Goal: Information Seeking & Learning: Check status

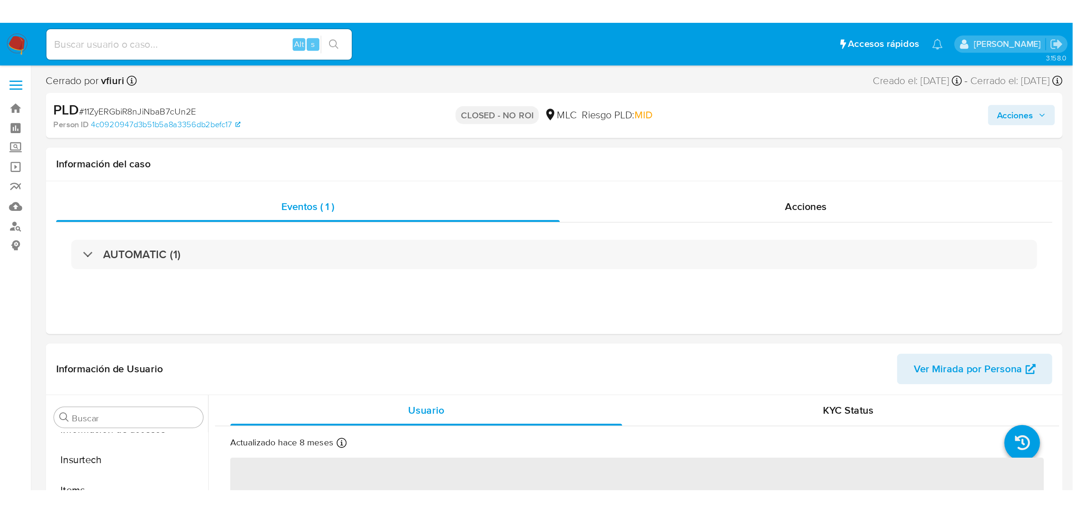
scroll to position [357, 0]
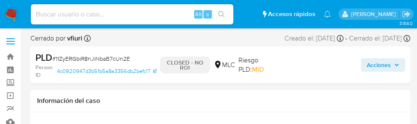
select select "10"
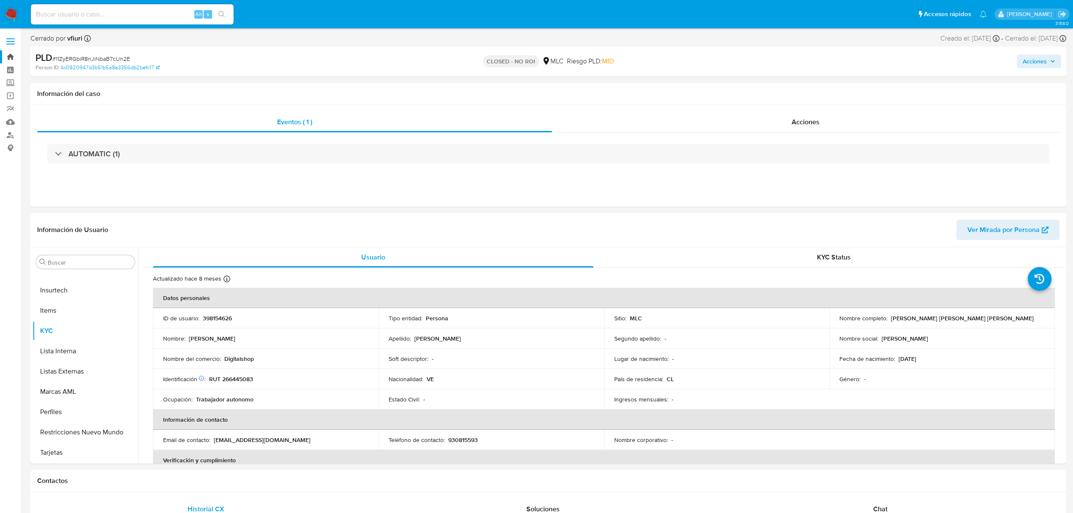
click at [10, 58] on link "Bandeja" at bounding box center [50, 56] width 101 height 13
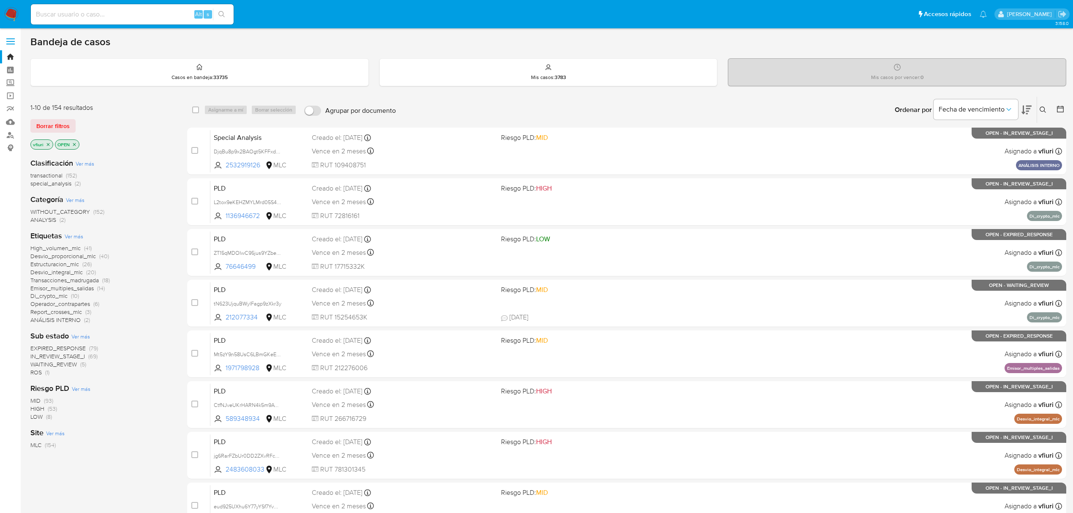
click at [1046, 113] on button at bounding box center [1044, 110] width 14 height 10
click at [982, 151] on div at bounding box center [972, 142] width 143 height 20
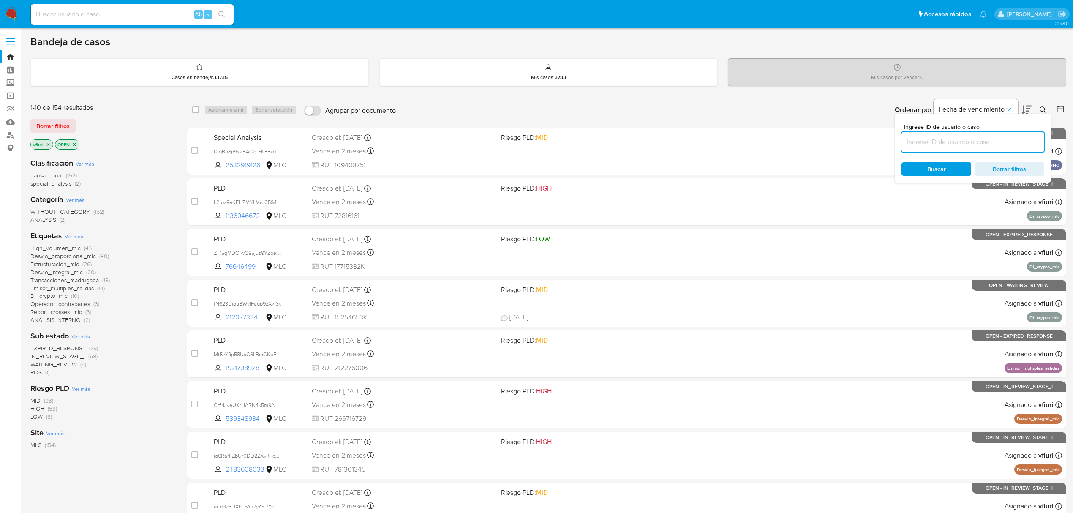
click at [979, 145] on input at bounding box center [972, 141] width 143 height 11
paste input "622556876"
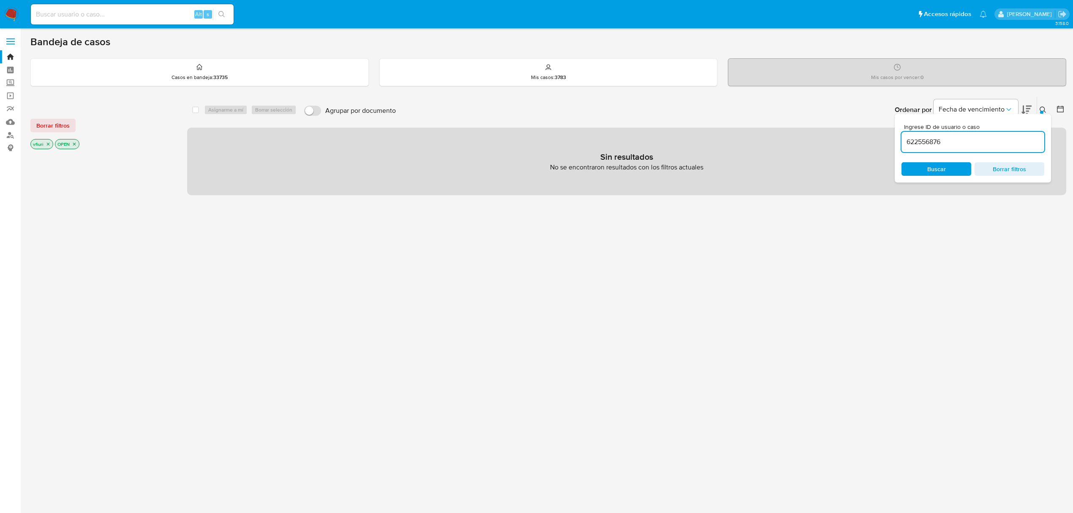
click at [964, 142] on input "622556876" at bounding box center [972, 141] width 143 height 11
type input "622556876"
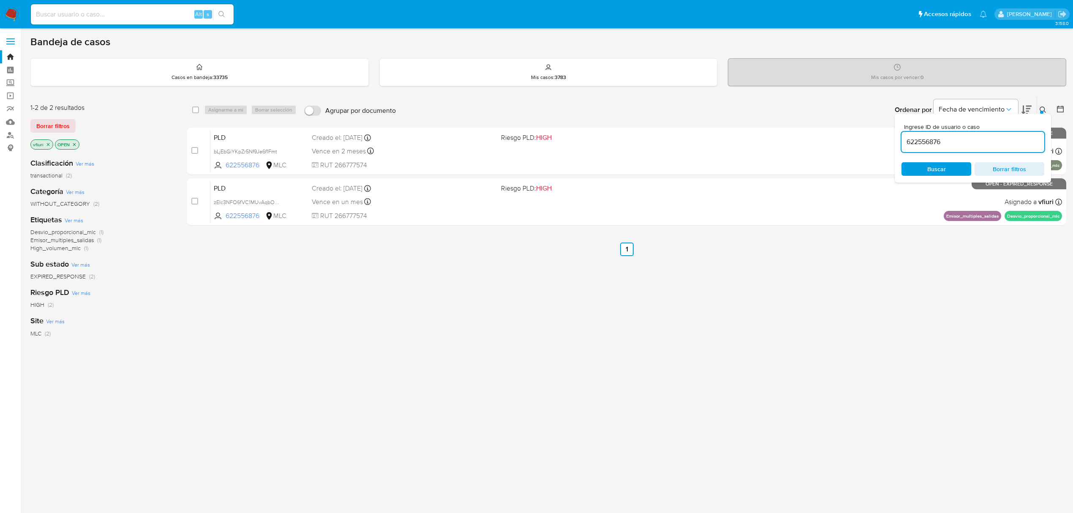
click at [803, 278] on div "select-all-cases-checkbox Asignarme a mí Borrar selección Agrupar por documento…" at bounding box center [626, 287] width 879 height 383
click at [1048, 108] on button at bounding box center [1044, 110] width 14 height 10
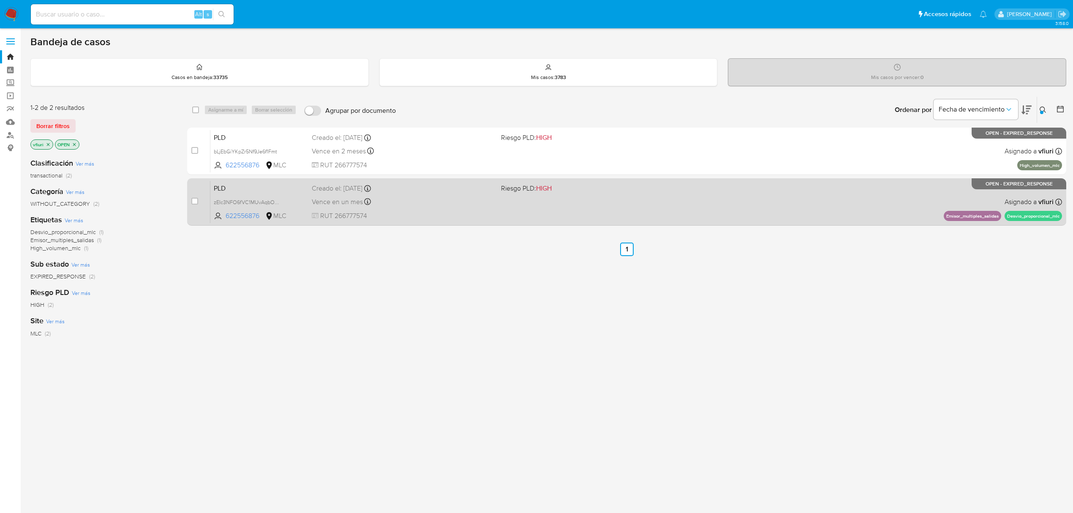
click at [413, 199] on div "Vence en un mes Vence el 10/10/2025 16:06:34" at bounding box center [403, 201] width 182 height 11
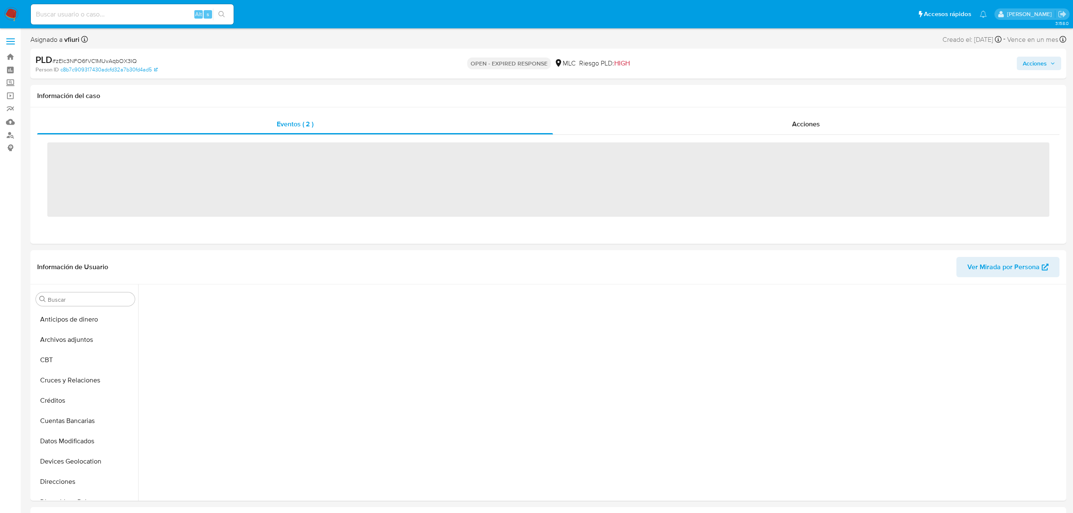
scroll to position [329, 0]
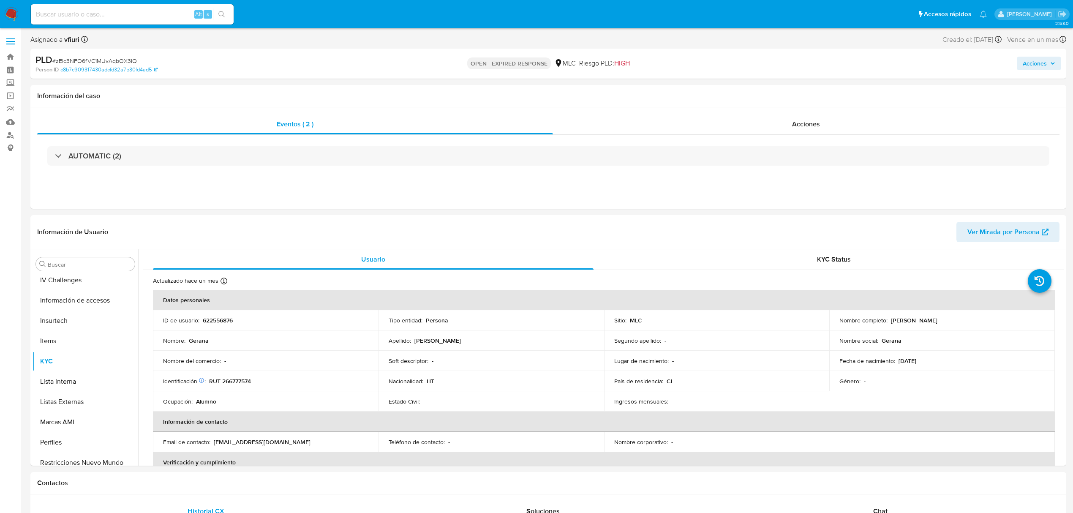
select select "10"
click at [102, 58] on span "# zEIc3NFO6fVC1MUvAqbOX3IQ" at bounding box center [94, 61] width 84 height 8
copy span "zEIc3NFO6fVC1MUvAqbOX3IQ"
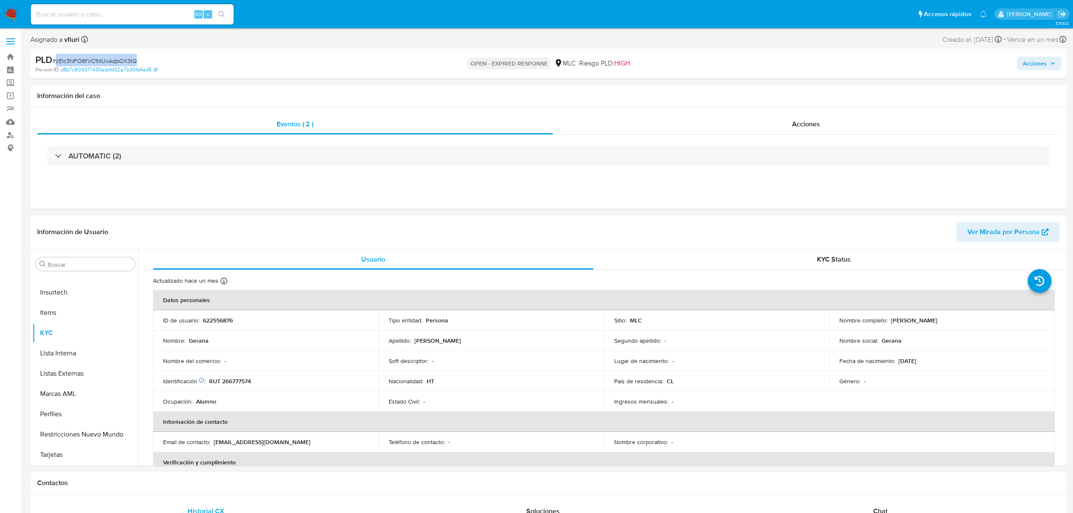
copy span "zEIc3NFO6fVC1MUvAqbOX3IQ"
click at [210, 320] on p "622556876" at bounding box center [218, 320] width 30 height 8
copy p "622556876"
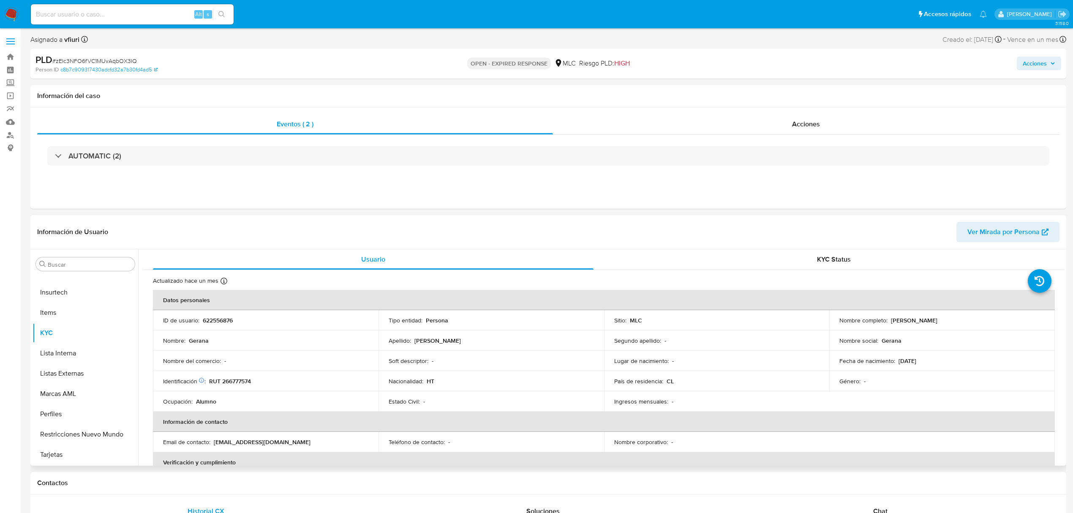
click at [686, 354] on td "Lugar de nacimiento : -" at bounding box center [717, 361] width 226 height 20
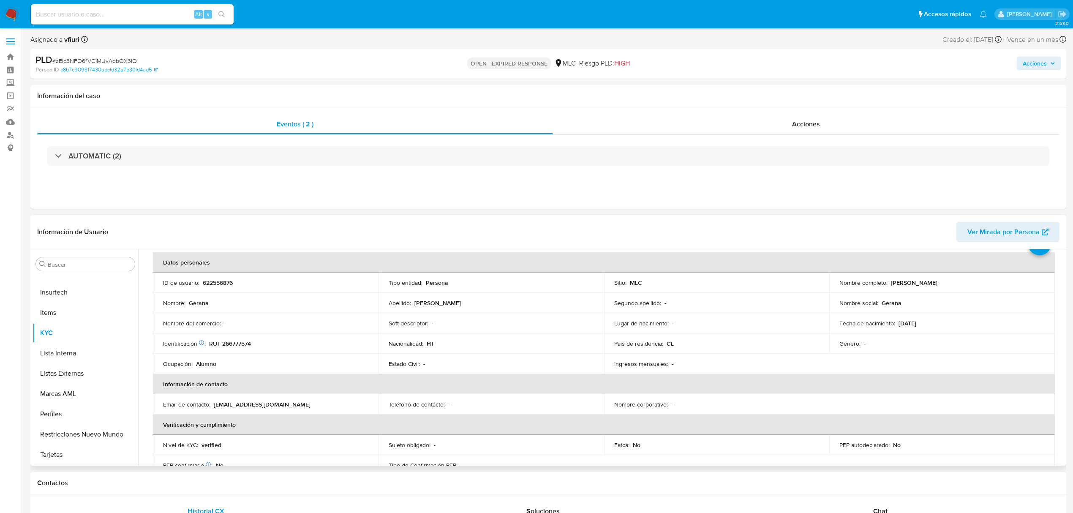
scroll to position [56, 0]
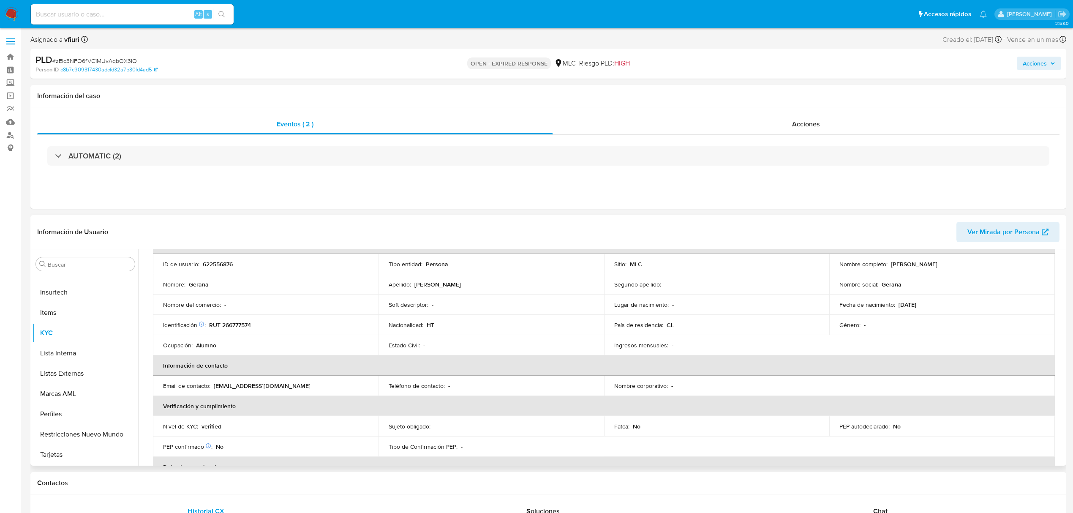
click at [235, 324] on p "RUT 266777574" at bounding box center [230, 325] width 42 height 8
copy p "266777574"
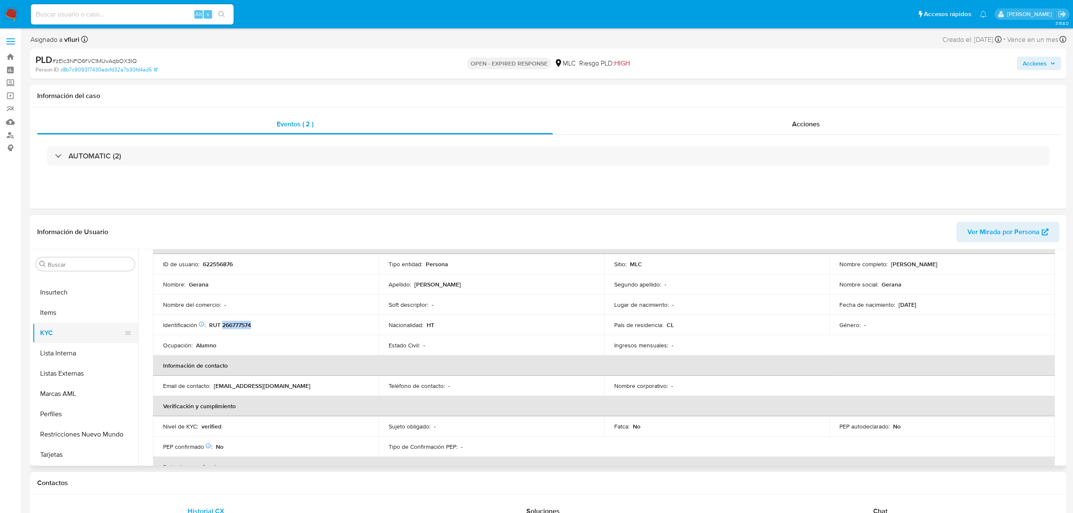
scroll to position [0, 0]
click at [83, 355] on button "Créditos" at bounding box center [82, 365] width 99 height 20
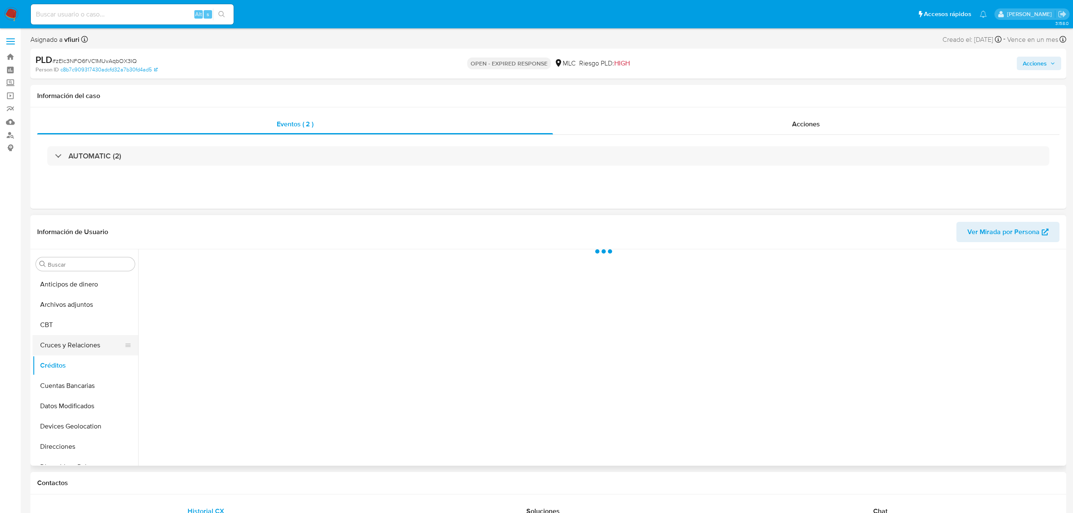
click at [78, 344] on button "Cruces y Relaciones" at bounding box center [82, 345] width 99 height 20
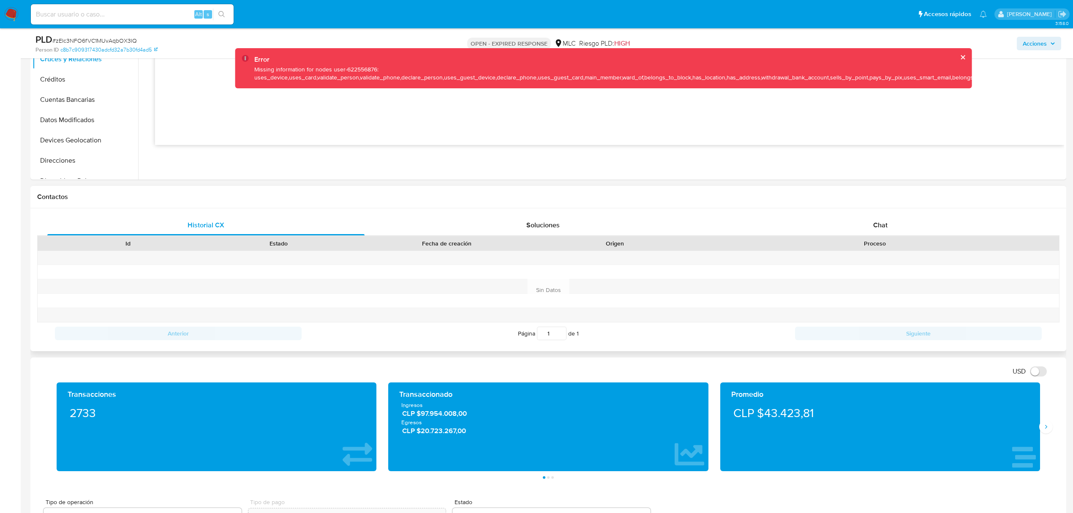
scroll to position [338, 0]
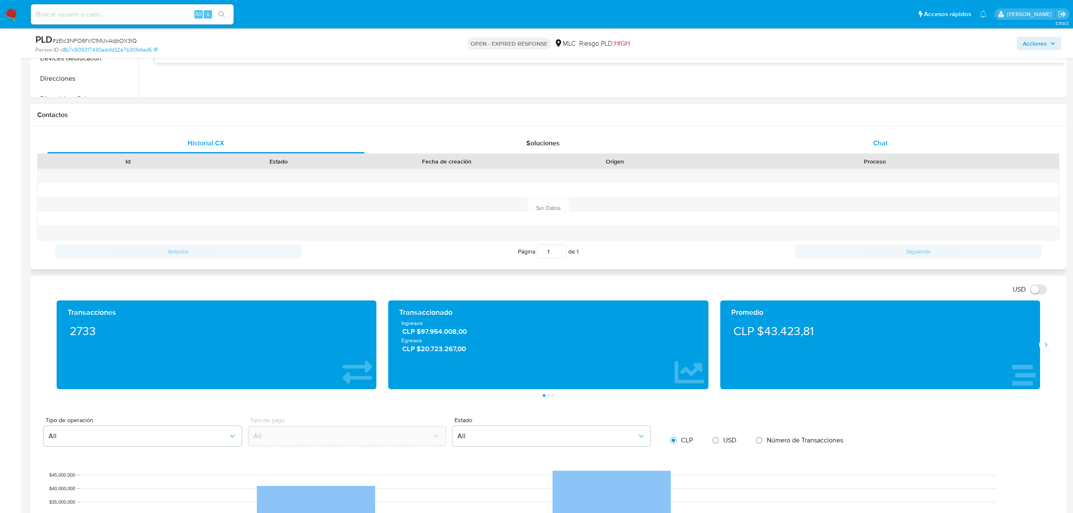
click at [889, 149] on div "Chat" at bounding box center [880, 143] width 317 height 20
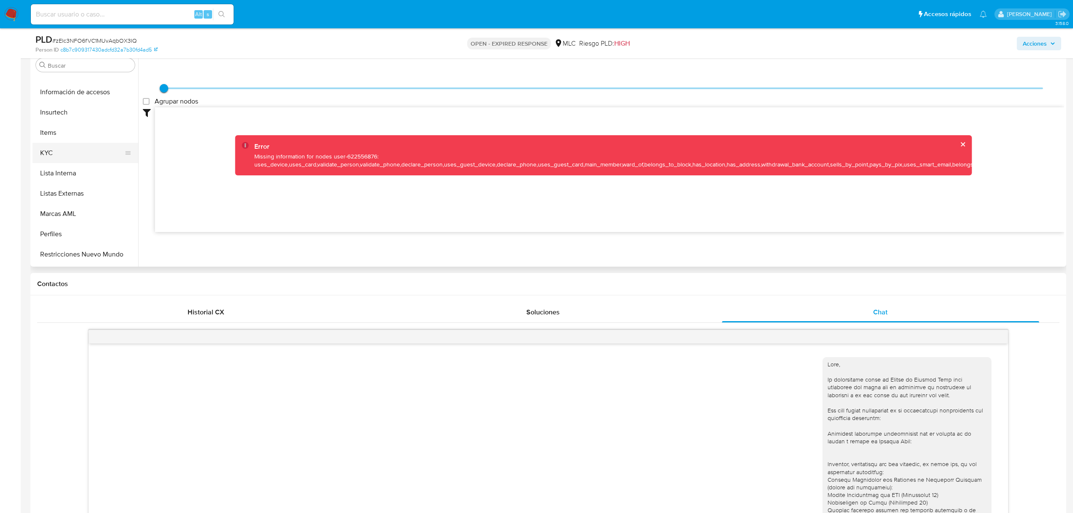
click at [61, 161] on button "KYC" at bounding box center [82, 153] width 99 height 20
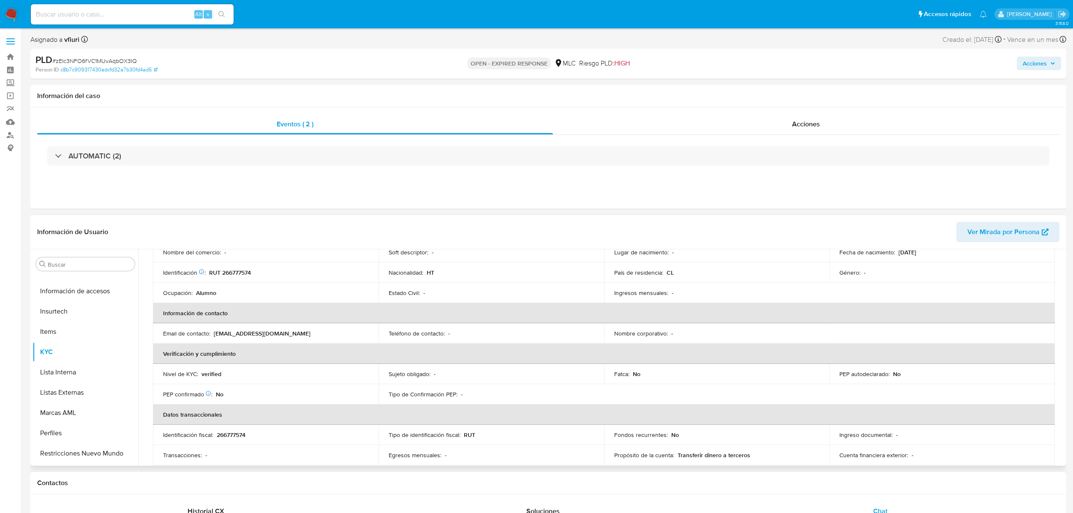
scroll to position [0, 0]
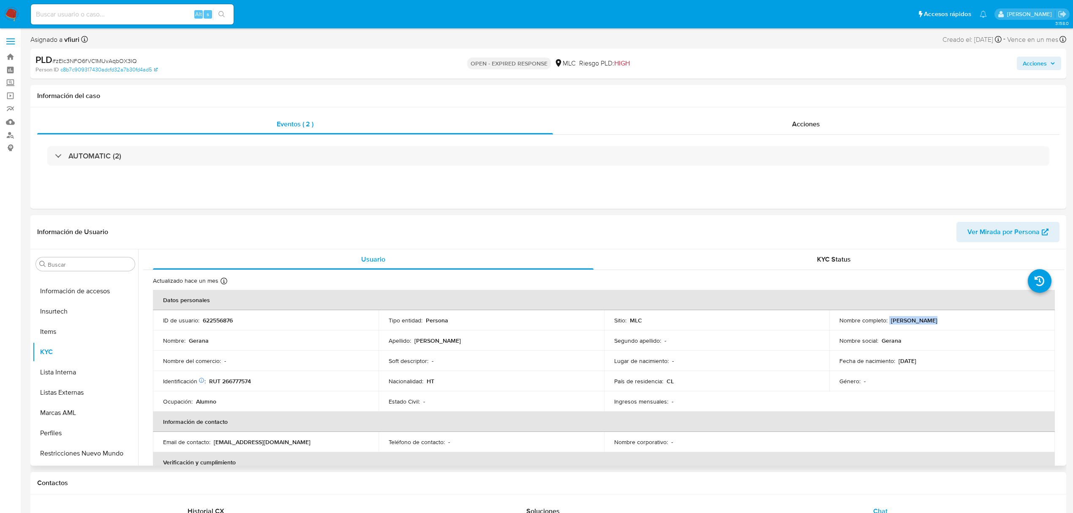
drag, startPoint x: 886, startPoint y: 320, endPoint x: 939, endPoint y: 319, distance: 53.2
click at [939, 319] on div "Nombre completo : Gerana Gilles" at bounding box center [941, 320] width 205 height 8
copy div "Gerana Gilles"
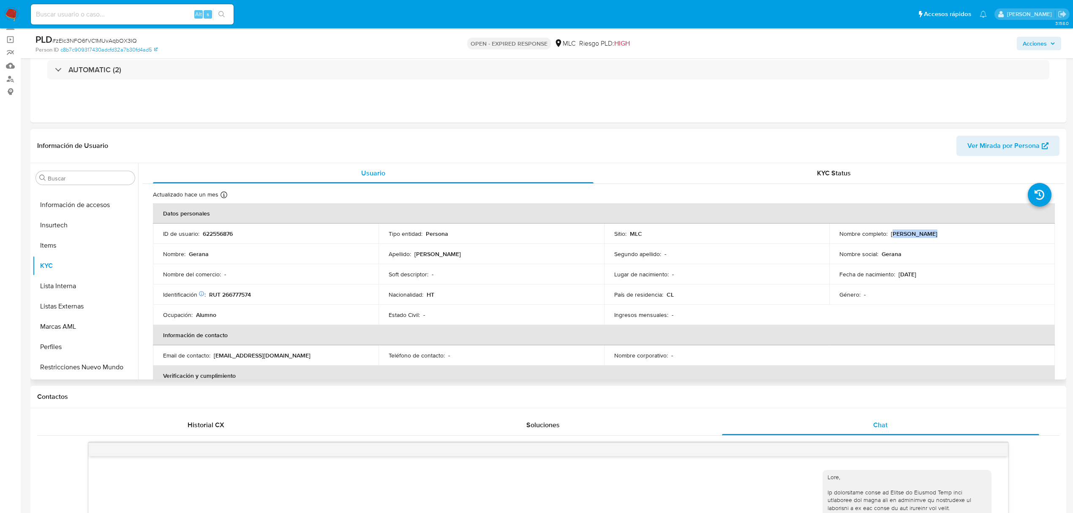
drag, startPoint x: 890, startPoint y: 235, endPoint x: 925, endPoint y: 236, distance: 34.2
click at [925, 236] on div "Nombre completo : Gerana Gilles" at bounding box center [941, 234] width 205 height 8
drag, startPoint x: 888, startPoint y: 231, endPoint x: 930, endPoint y: 230, distance: 42.3
click at [930, 230] on div "Nombre completo : Gerana Gilles" at bounding box center [941, 234] width 205 height 8
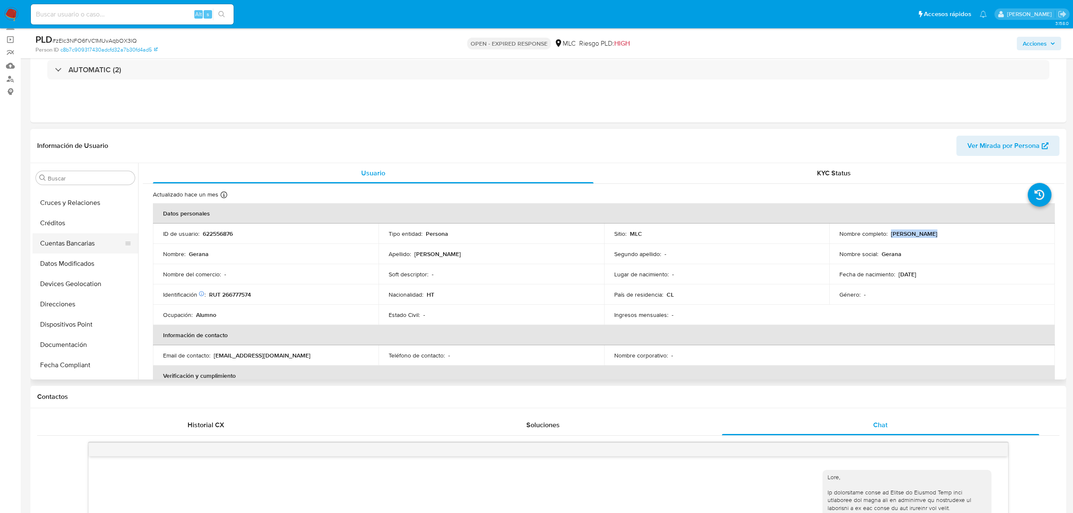
scroll to position [112, 0]
click at [57, 282] on button "Documentación" at bounding box center [82, 288] width 99 height 20
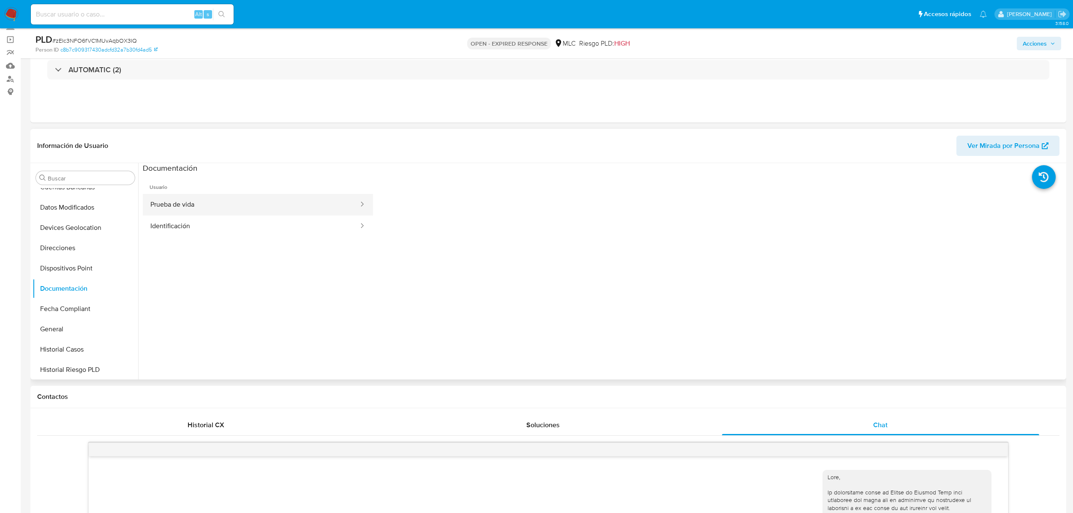
click at [305, 207] on button "Prueba de vida" at bounding box center [251, 205] width 217 height 22
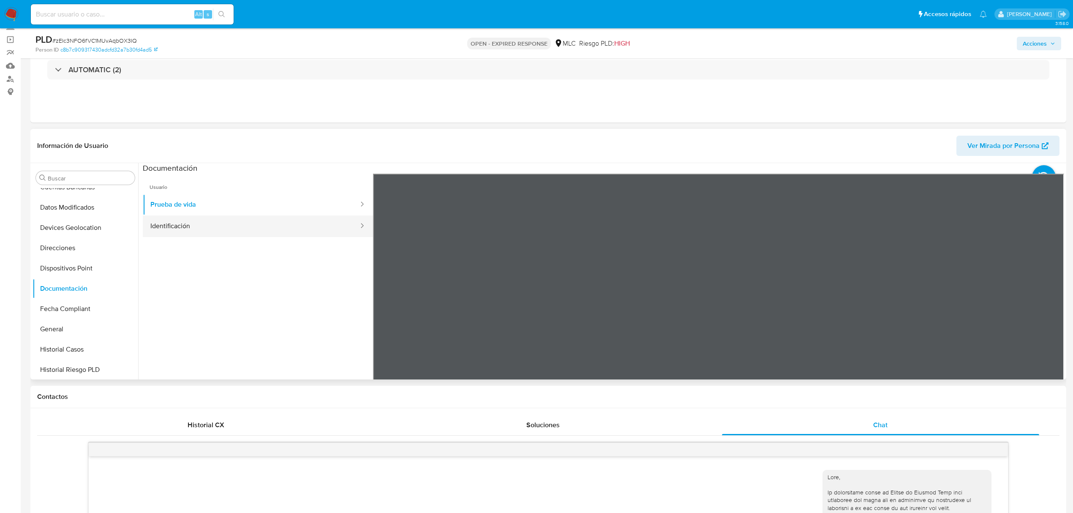
click at [308, 217] on button "Identificación" at bounding box center [251, 226] width 217 height 22
click at [307, 207] on button "Prueba de vida" at bounding box center [251, 205] width 217 height 22
click at [277, 214] on button "Prueba de vida" at bounding box center [251, 205] width 217 height 22
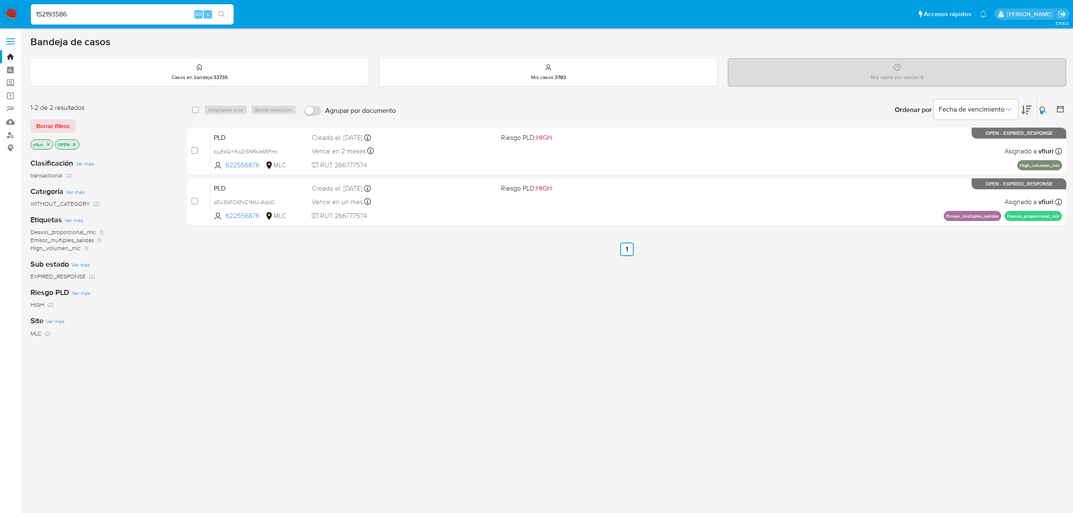
type input "152193586"
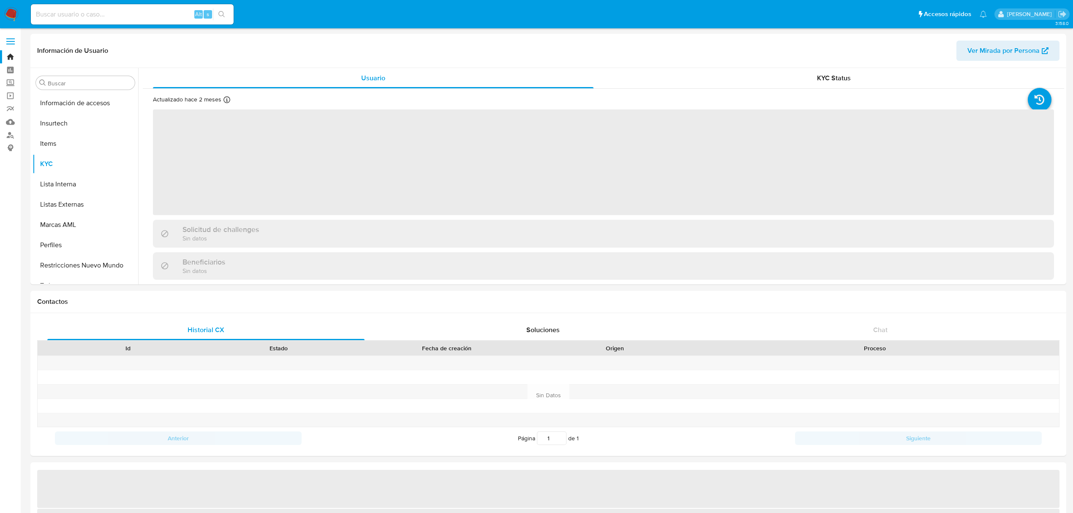
scroll to position [357, 0]
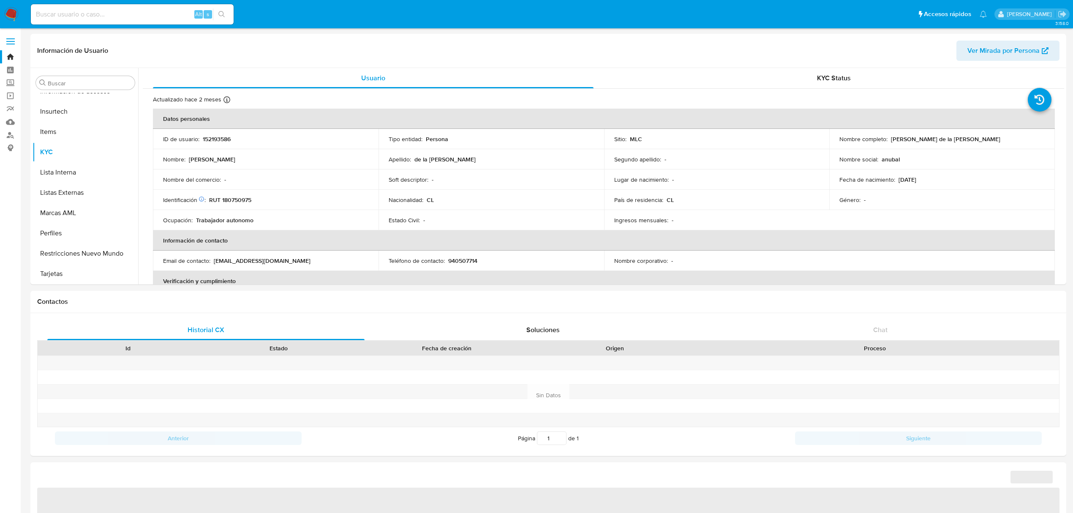
select select "10"
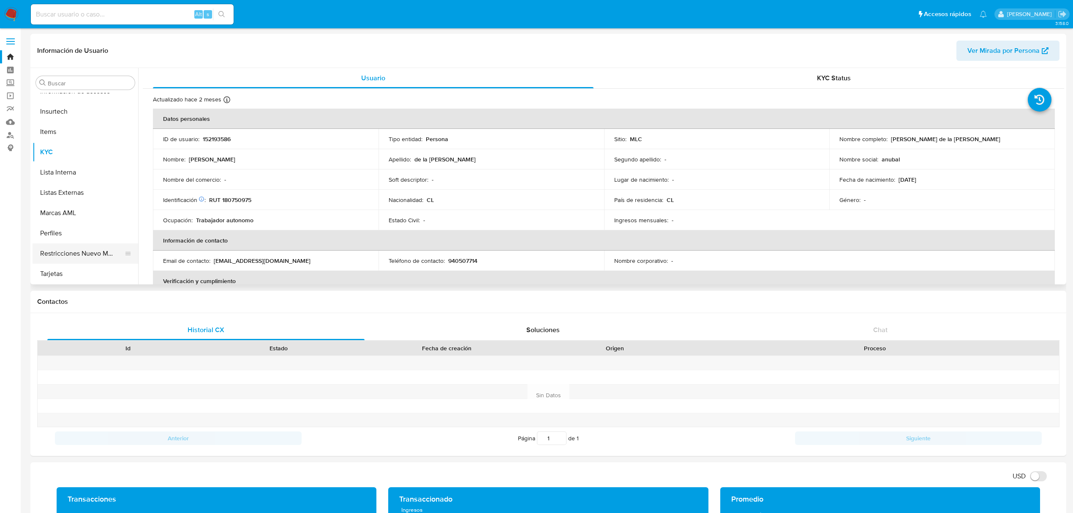
click at [94, 258] on button "Restricciones Nuevo Mundo" at bounding box center [82, 253] width 99 height 20
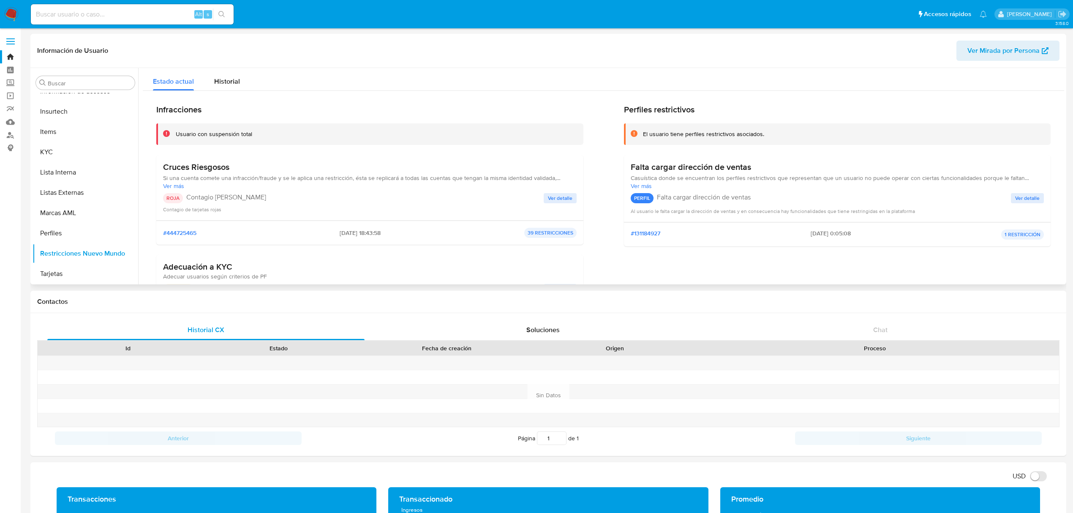
click at [563, 198] on span "Ver detalle" at bounding box center [560, 198] width 25 height 8
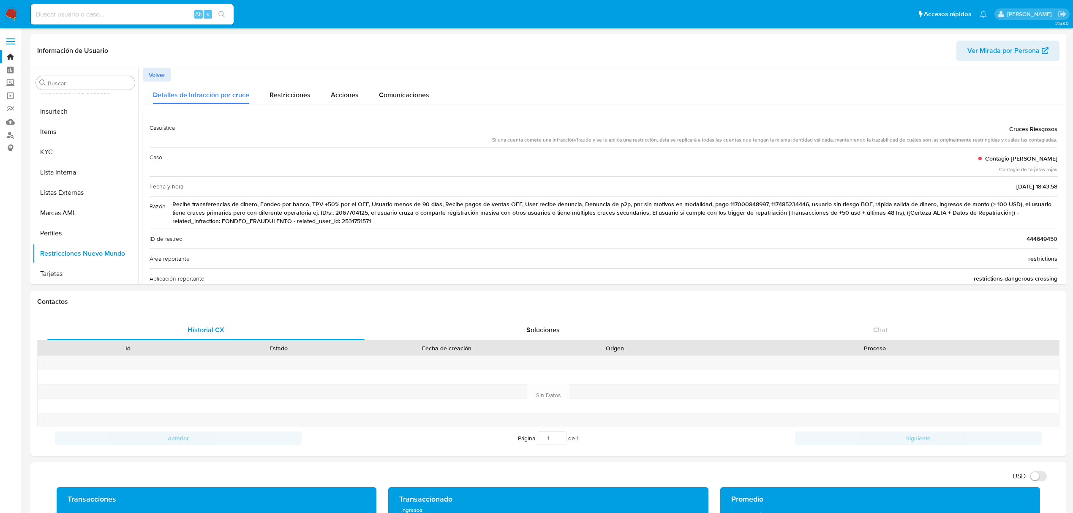
click at [78, 14] on input at bounding box center [132, 14] width 203 height 11
paste input "2510385843"
type input "2510385843"
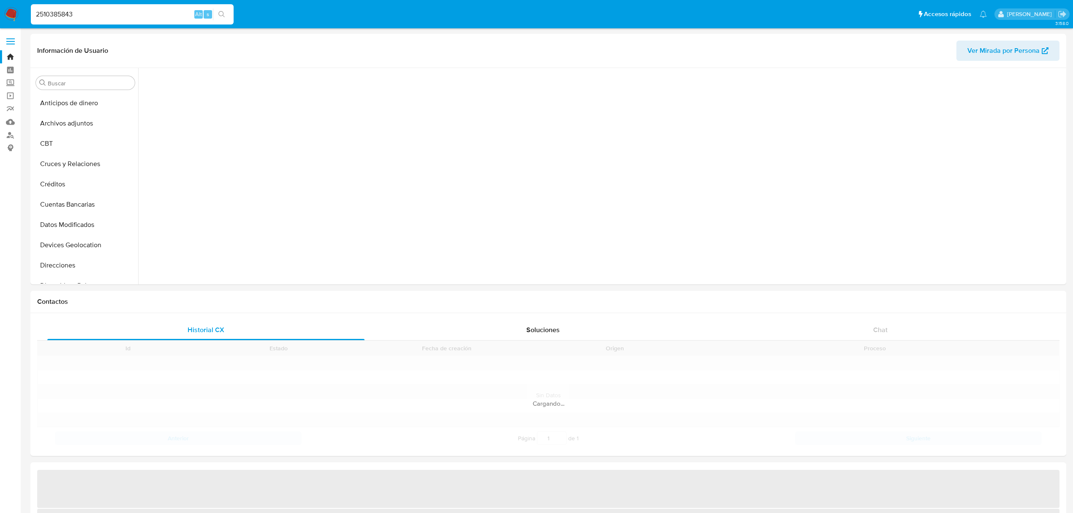
scroll to position [357, 0]
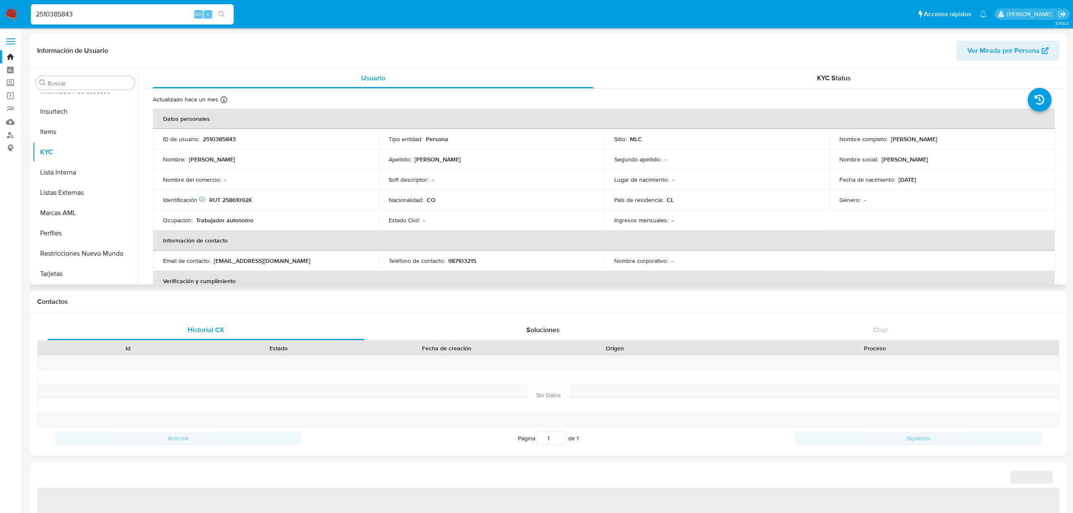
select select "10"
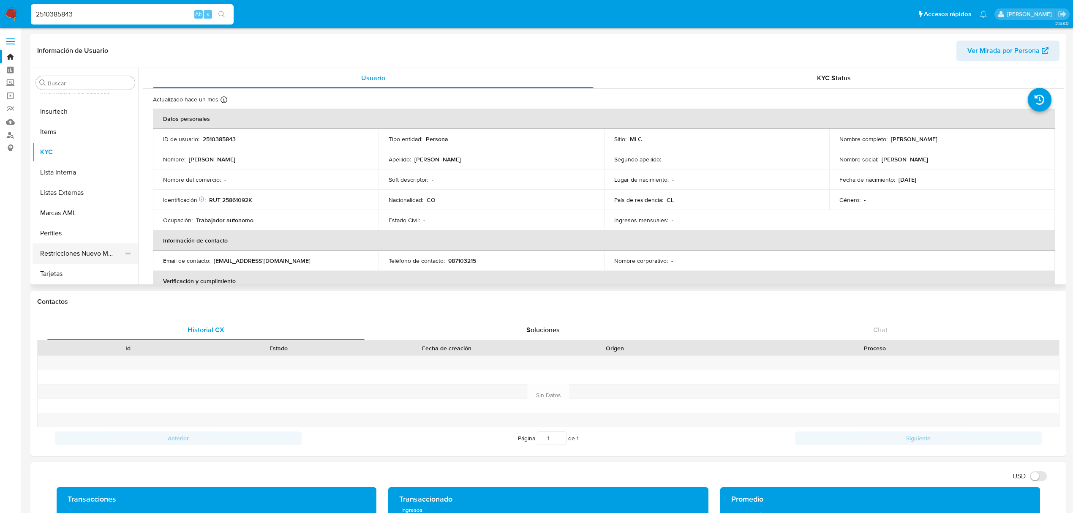
click at [83, 249] on button "Restricciones Nuevo Mundo" at bounding box center [82, 253] width 99 height 20
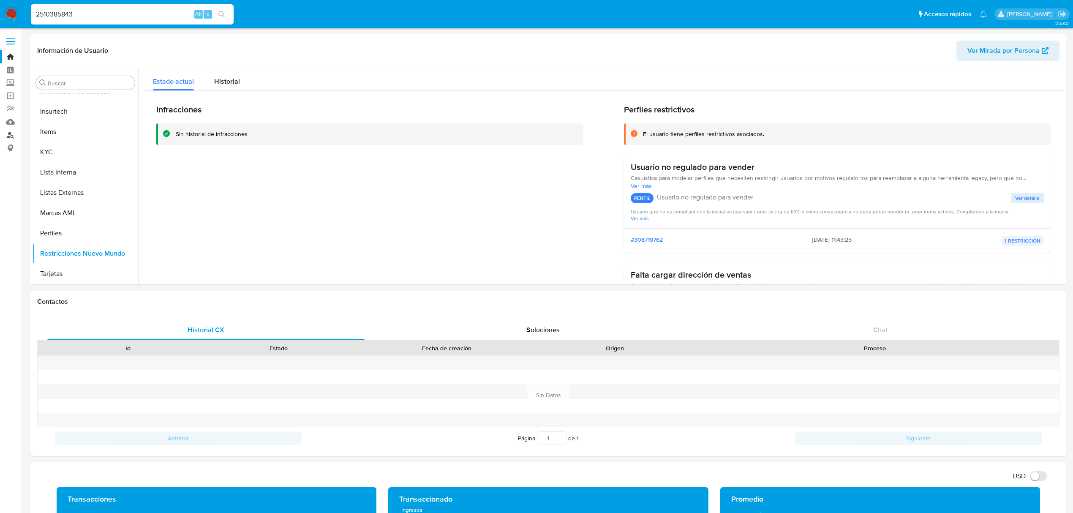
click at [10, 134] on link "Buscador de personas" at bounding box center [50, 134] width 101 height 13
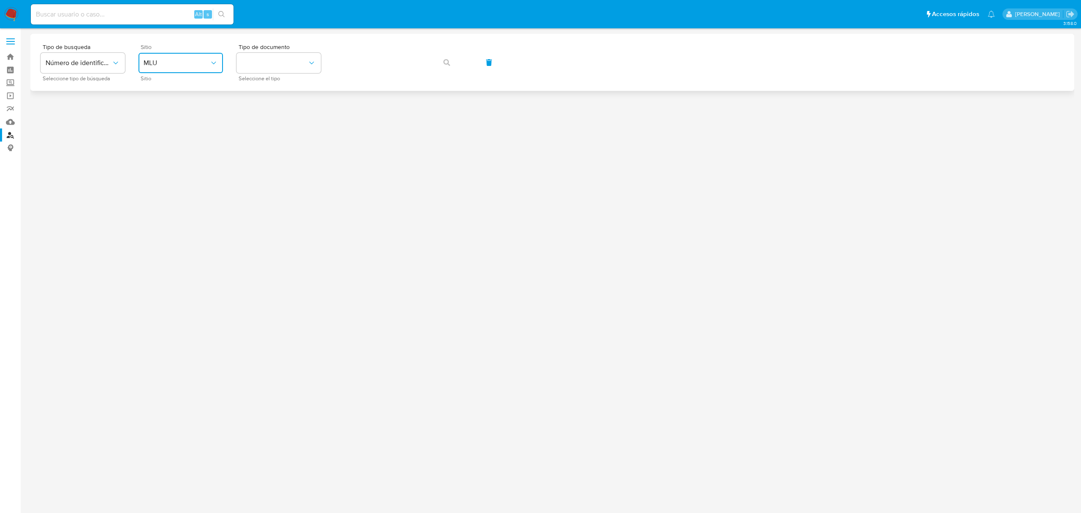
click at [141, 65] on button "MLU" at bounding box center [181, 63] width 84 height 20
click at [144, 203] on span "MLC" at bounding box center [150, 207] width 13 height 8
click at [280, 58] on button "identificationType" at bounding box center [279, 63] width 84 height 20
click at [276, 96] on div "RUT RUT" at bounding box center [276, 90] width 69 height 29
click at [443, 61] on button "button" at bounding box center [447, 62] width 29 height 20
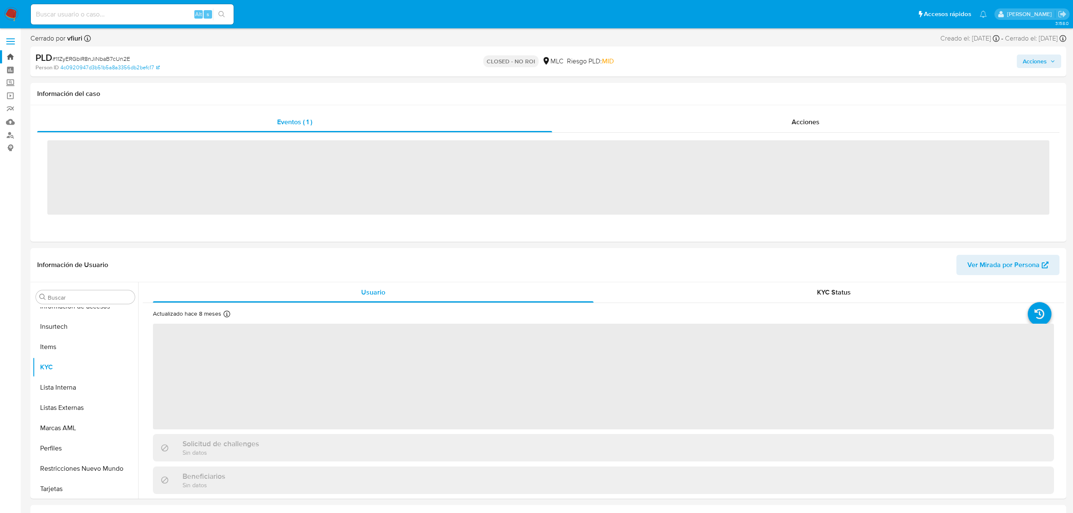
scroll to position [357, 0]
click at [14, 57] on link "Bandeja" at bounding box center [50, 56] width 101 height 13
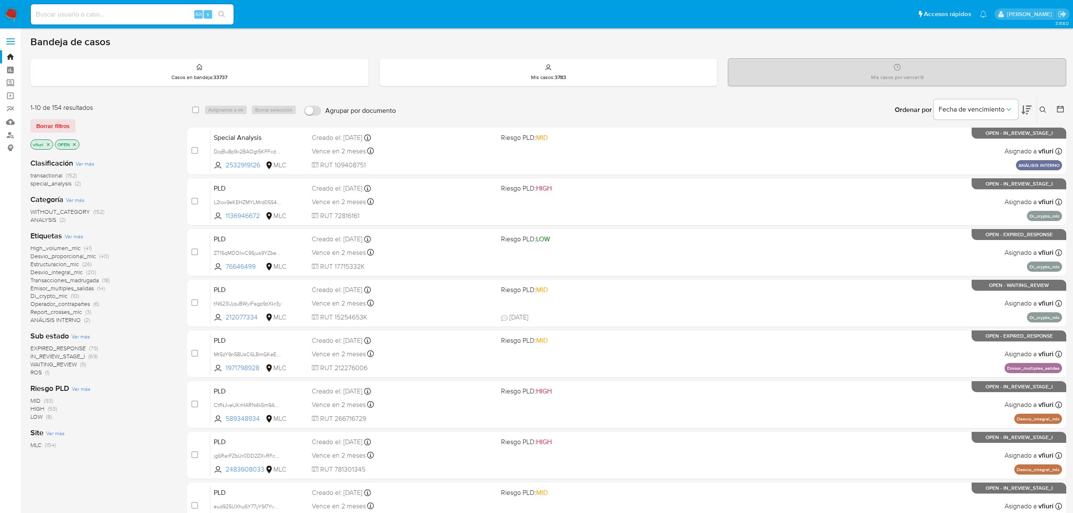
click at [1061, 105] on icon at bounding box center [1060, 109] width 8 height 8
click at [1060, 106] on icon at bounding box center [1060, 109] width 8 height 8
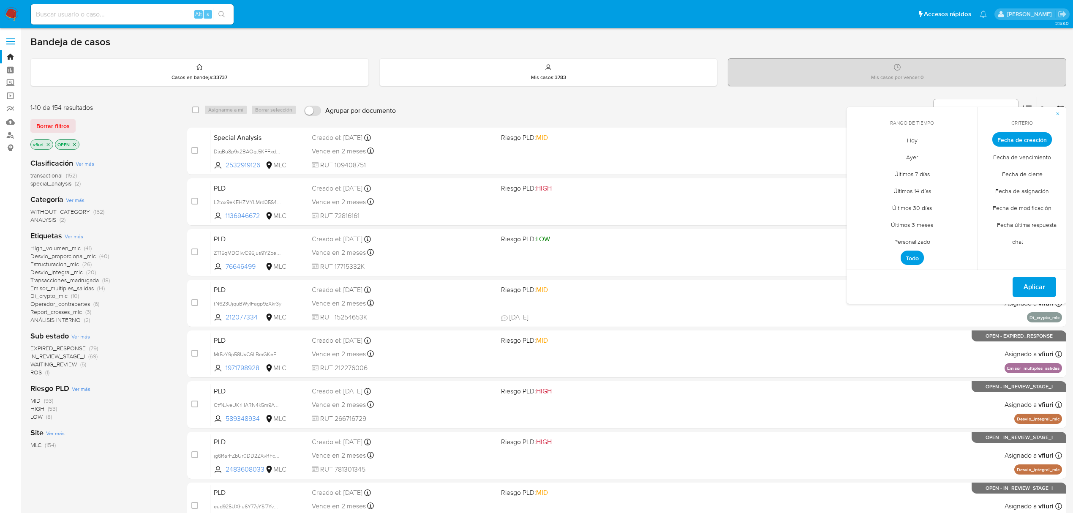
click at [916, 237] on span "Personalizado" at bounding box center [912, 241] width 54 height 17
click at [855, 160] on icon "Mes anterior" at bounding box center [860, 155] width 10 height 10
click at [950, 205] on button "12" at bounding box center [946, 203] width 14 height 14
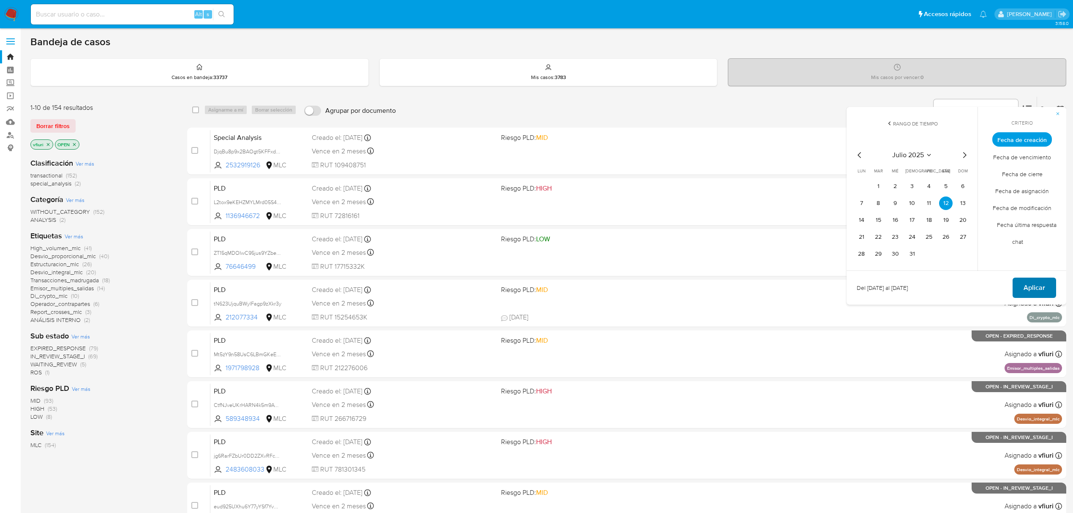
click at [1015, 286] on button "Aplicar" at bounding box center [1035, 288] width 44 height 20
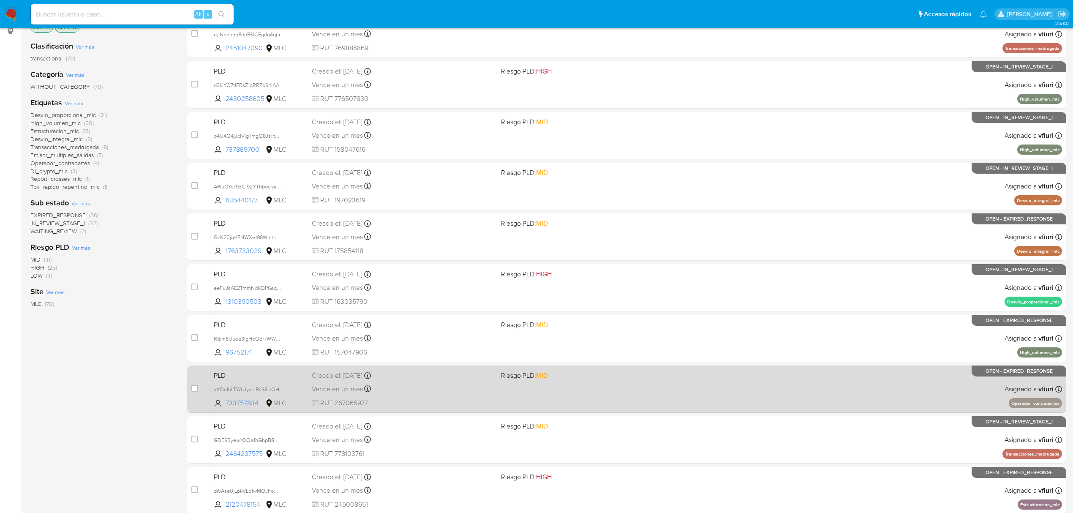
scroll to position [184, 0]
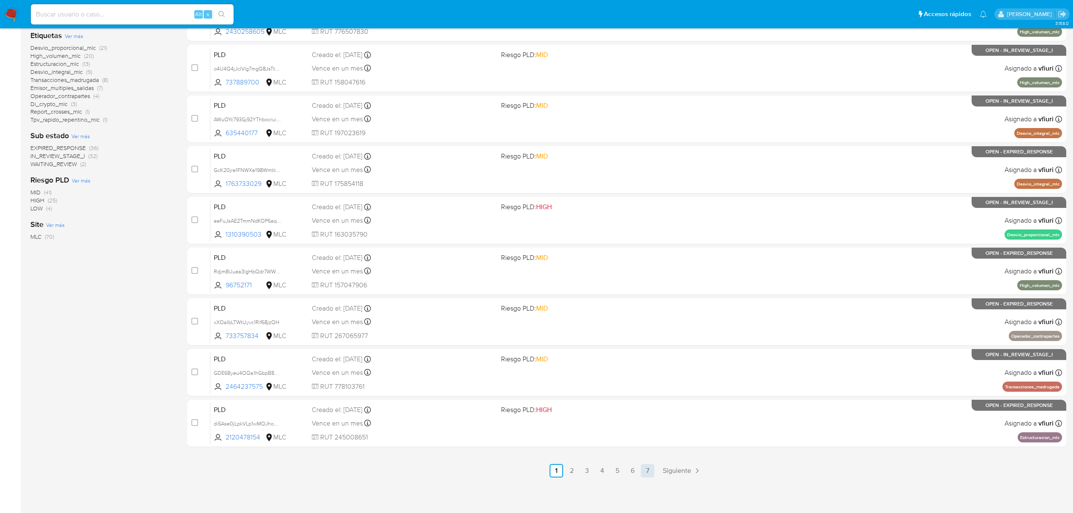
click at [642, 473] on link "7" at bounding box center [648, 471] width 14 height 14
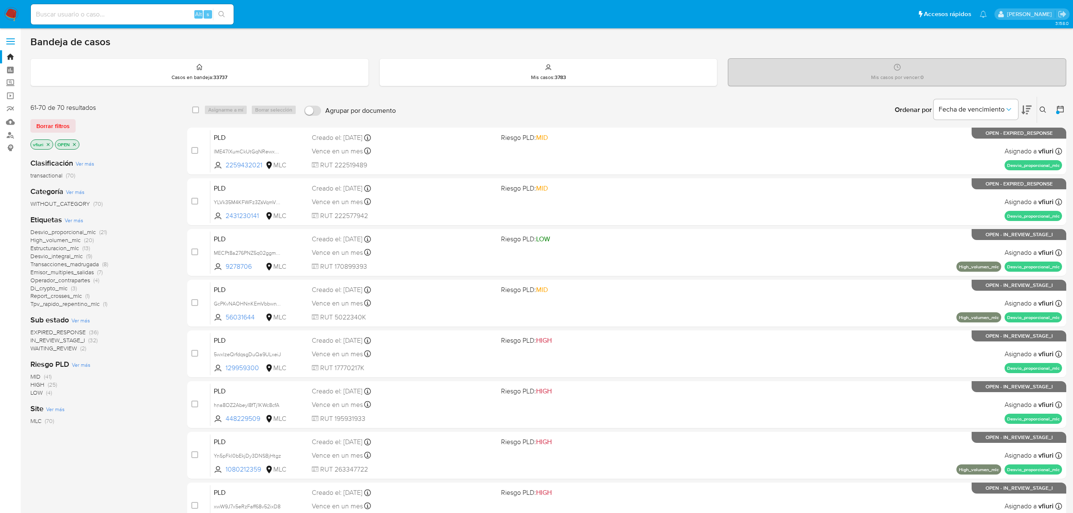
click at [66, 338] on span "IN_REVIEW_STAGE_I" at bounding box center [57, 340] width 54 height 8
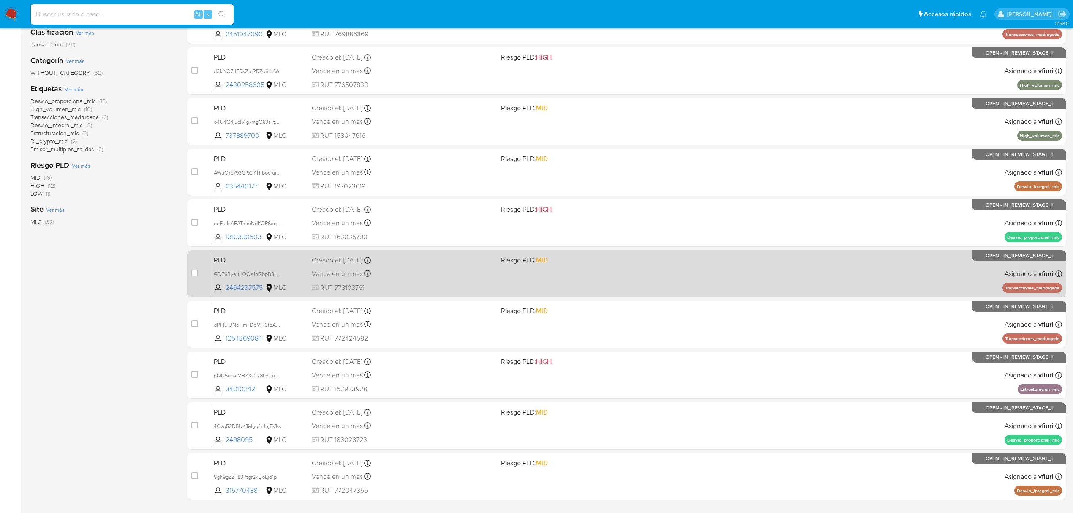
scroll to position [184, 0]
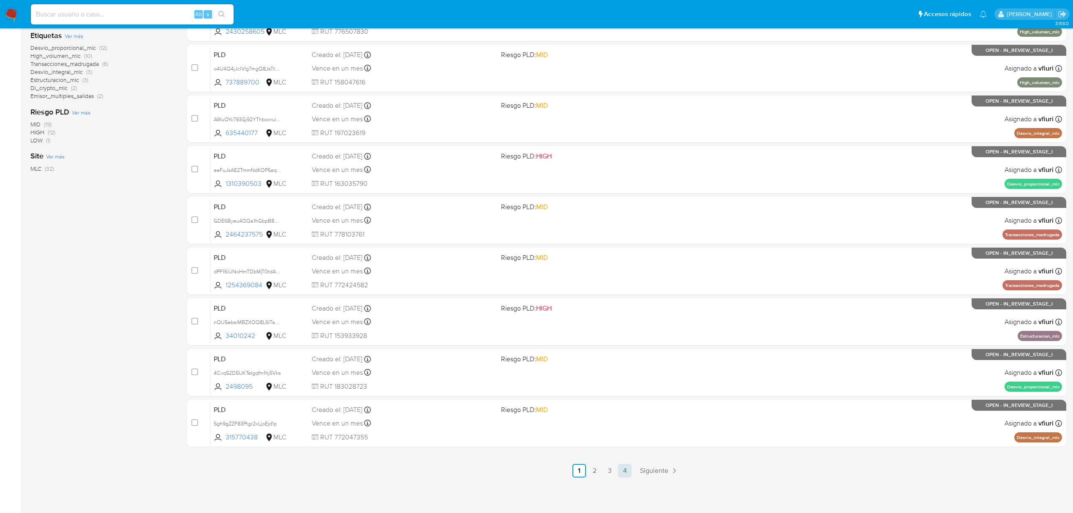
click at [624, 466] on link "4" at bounding box center [625, 471] width 14 height 14
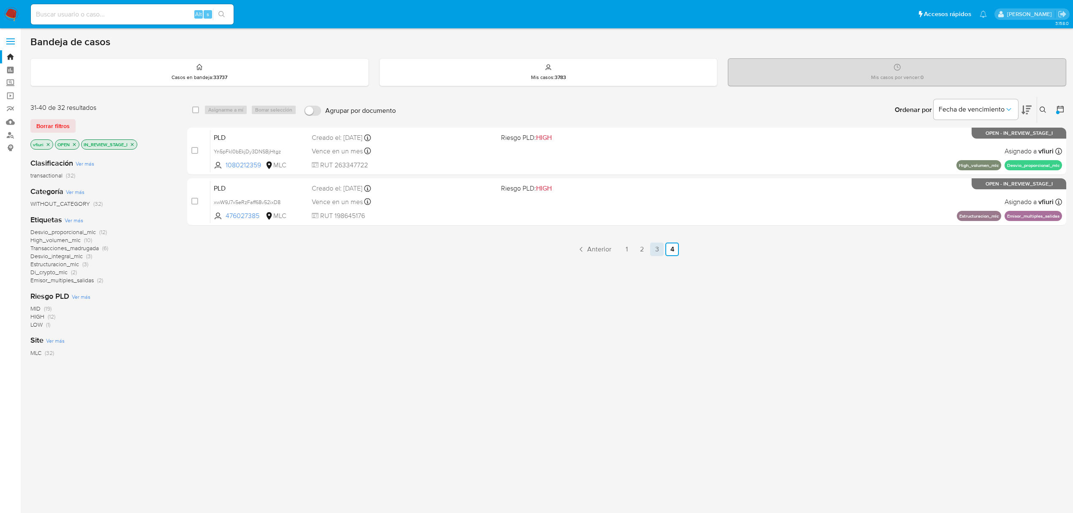
click at [651, 253] on link "3" at bounding box center [657, 249] width 14 height 14
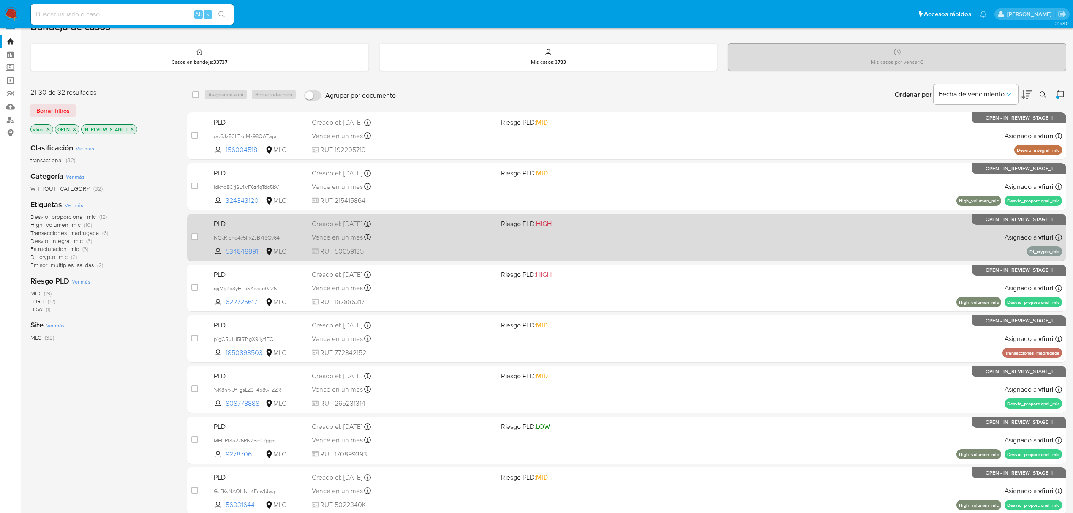
scroll to position [184, 0]
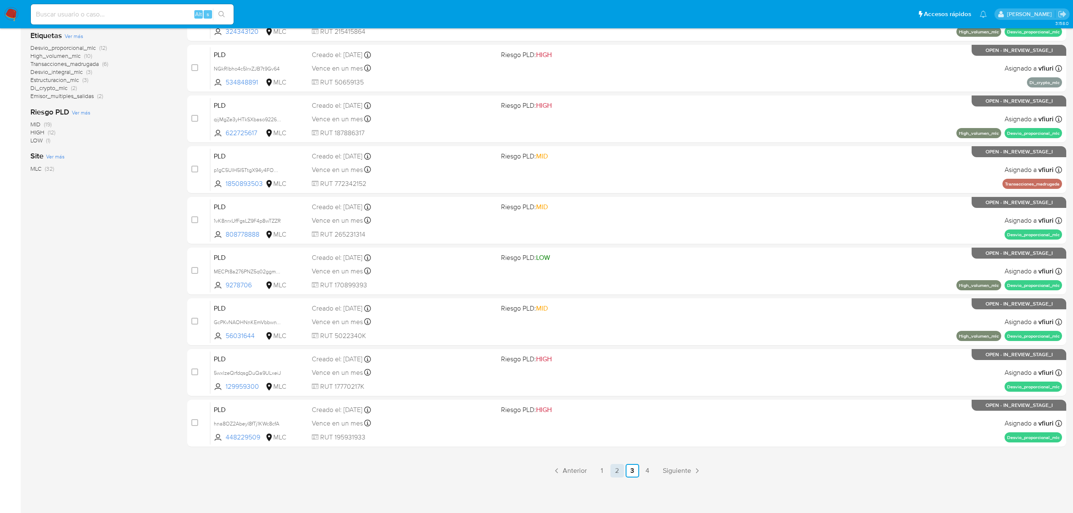
click at [618, 472] on link "2" at bounding box center [617, 471] width 14 height 14
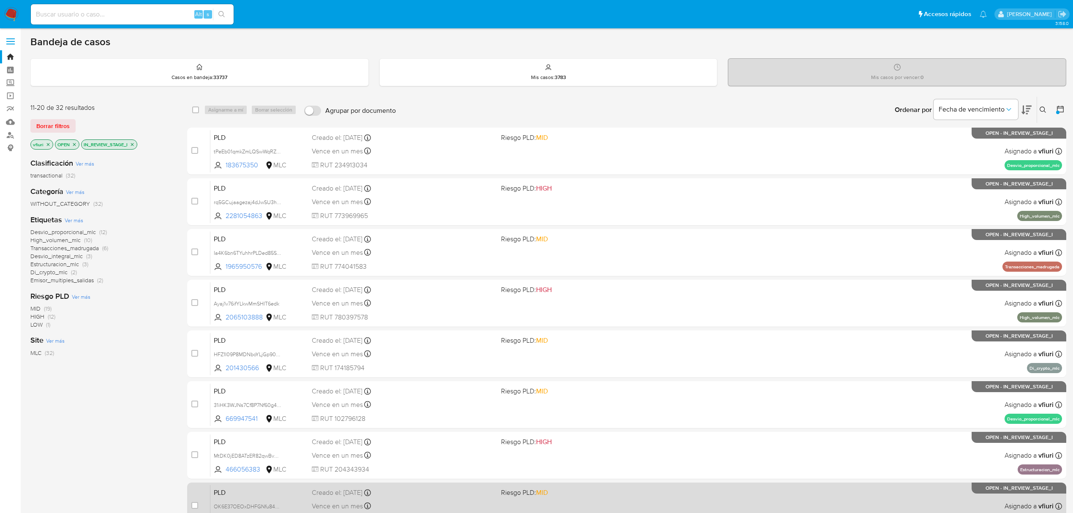
scroll to position [184, 0]
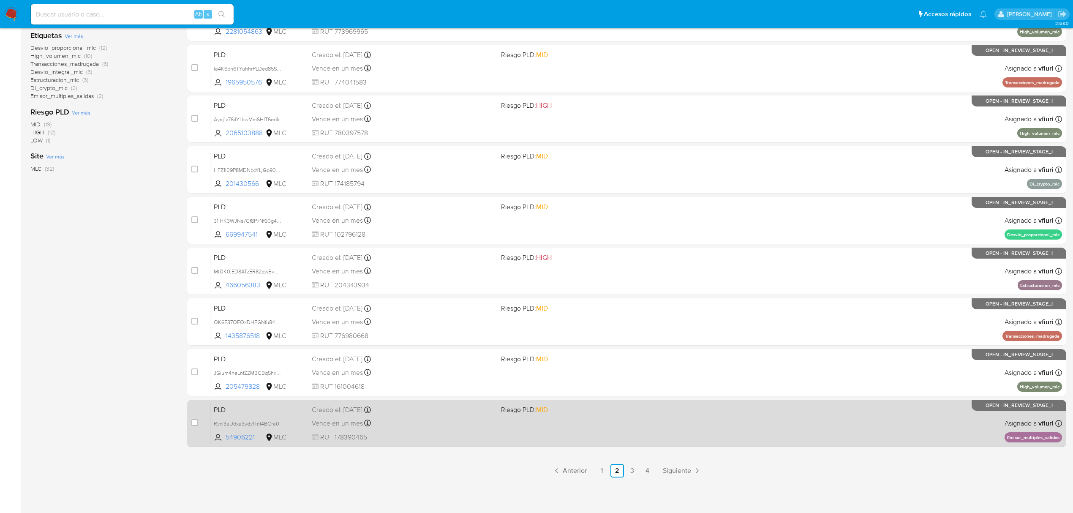
click at [640, 422] on div "PLD Ryxl3aUdxa3ydy1TnI4BCra0 54906221 MLC Riesgo PLD: MID Creado el: 12/07/2025…" at bounding box center [636, 423] width 852 height 43
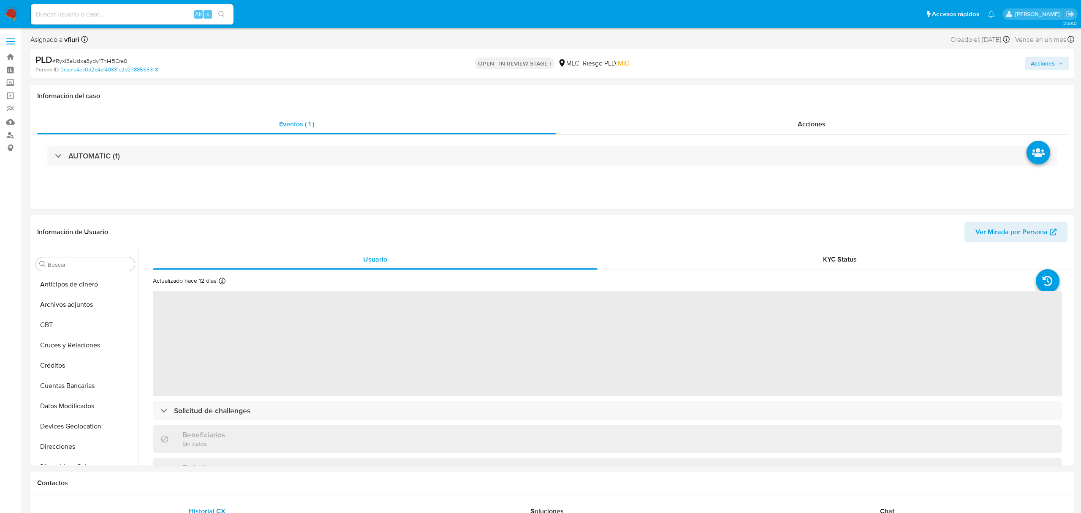
select select "10"
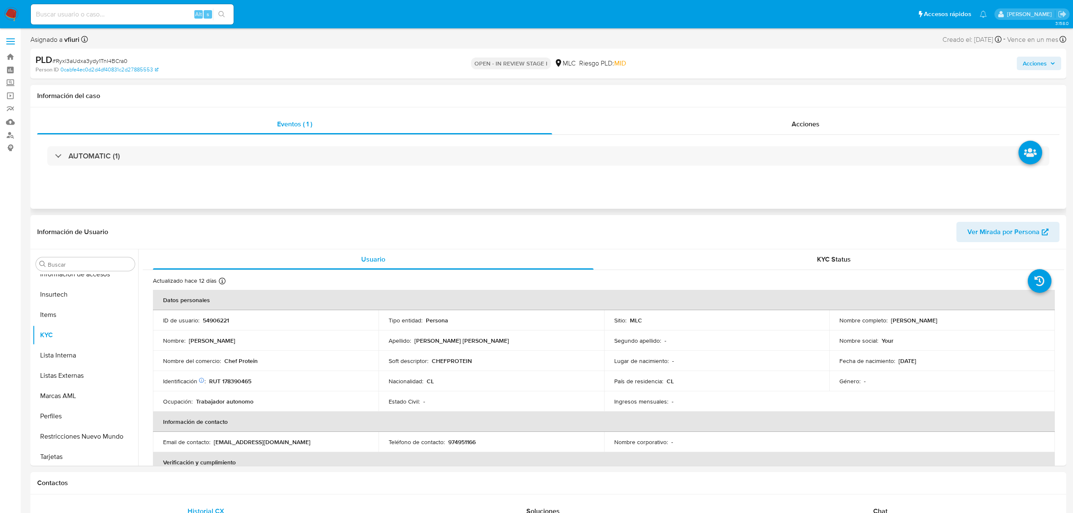
scroll to position [357, 0]
click at [213, 320] on p "54906221" at bounding box center [216, 320] width 26 height 8
copy p "54906221"
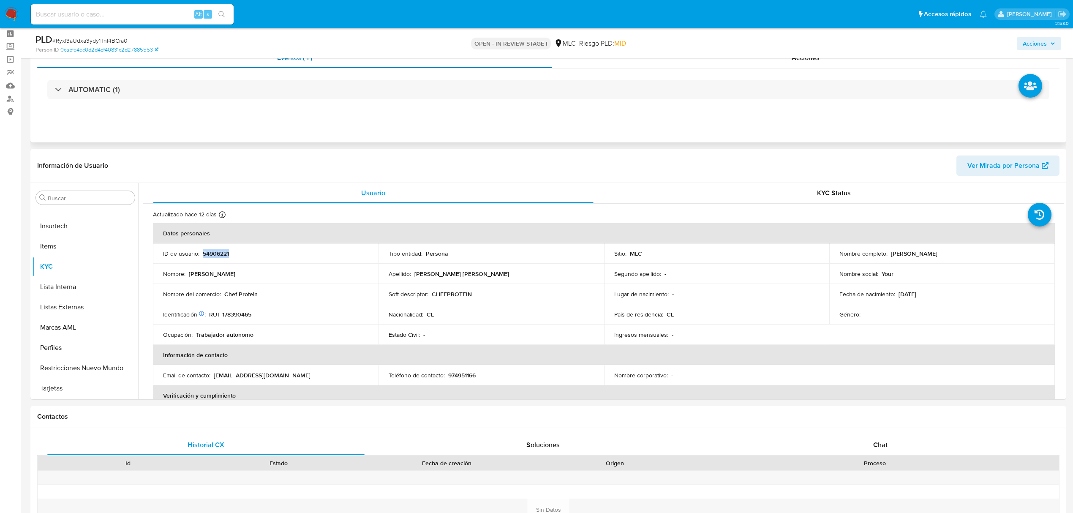
scroll to position [56, 0]
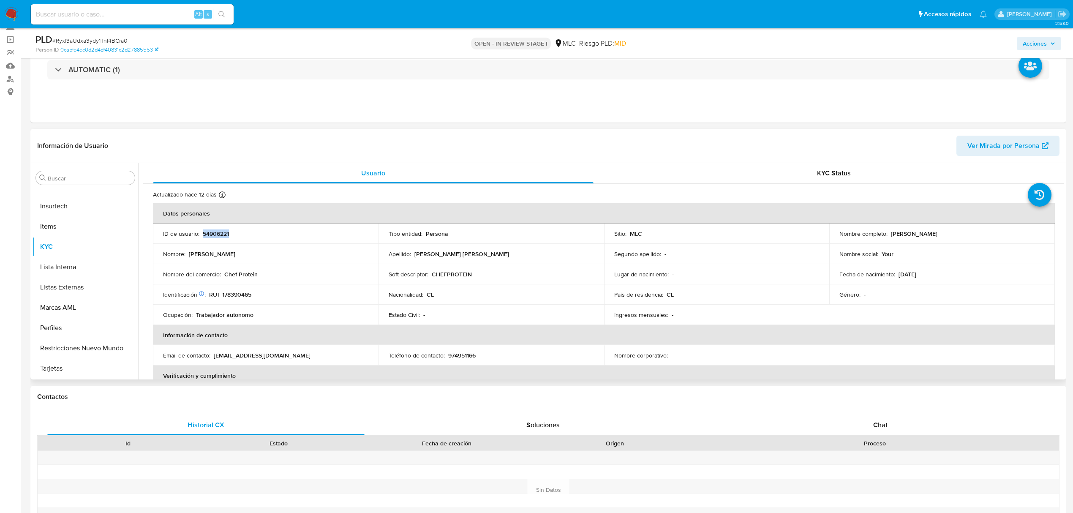
copy p "54906221"
drag, startPoint x: 231, startPoint y: 230, endPoint x: 226, endPoint y: 237, distance: 7.6
click at [226, 237] on p "54906221" at bounding box center [216, 234] width 26 height 8
copy p "54906221"
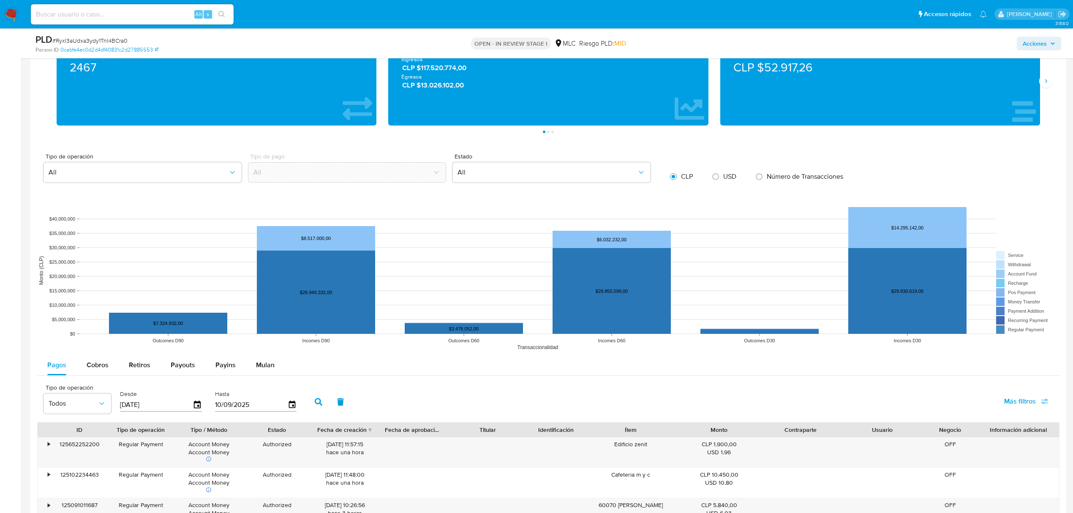
scroll to position [732, 0]
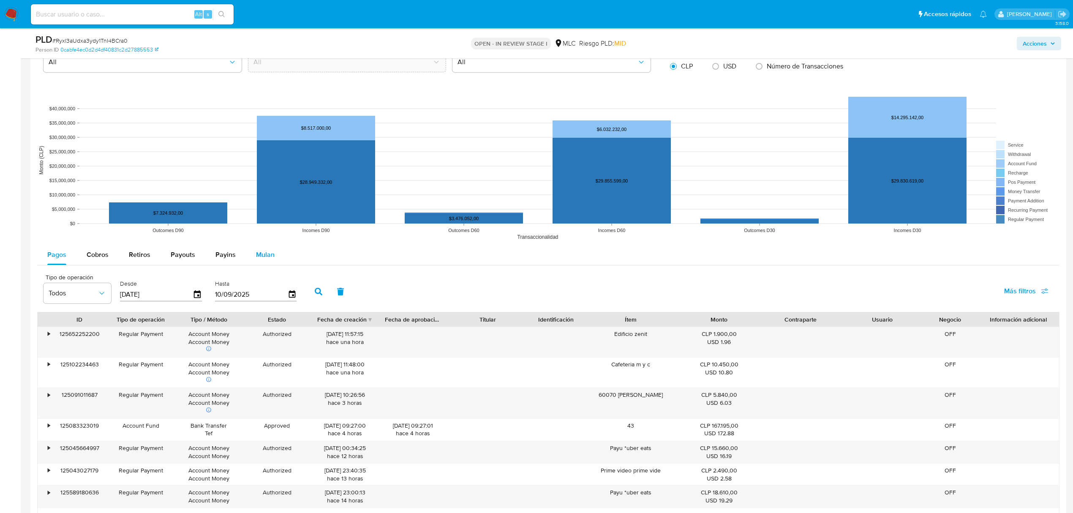
click at [275, 261] on button "Mulan" at bounding box center [265, 255] width 39 height 20
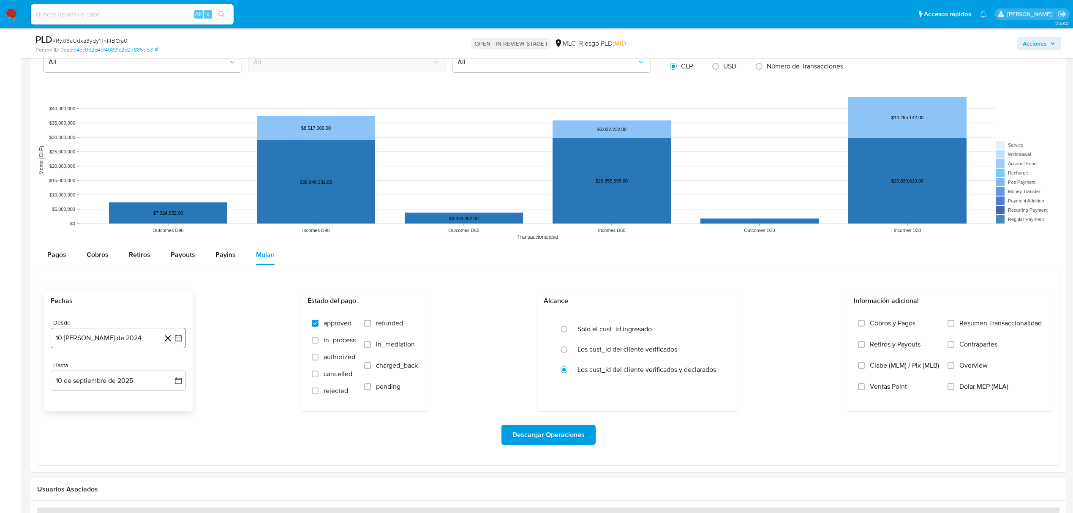
click at [185, 345] on button "10 [PERSON_NAME] de 2024" at bounding box center [118, 338] width 135 height 20
click at [174, 373] on icon "Mes siguiente" at bounding box center [171, 368] width 10 height 10
click at [84, 439] on button "10" at bounding box center [85, 434] width 14 height 14
click at [176, 384] on icon "button" at bounding box center [178, 380] width 8 height 8
click at [85, 310] on tbody "1 2 3 4 5 6 7 8 9 10 11 12 13 14 15 16 17 18 19 20 21 22 23 24 25 26 27 28 29 30" at bounding box center [118, 317] width 115 height 81
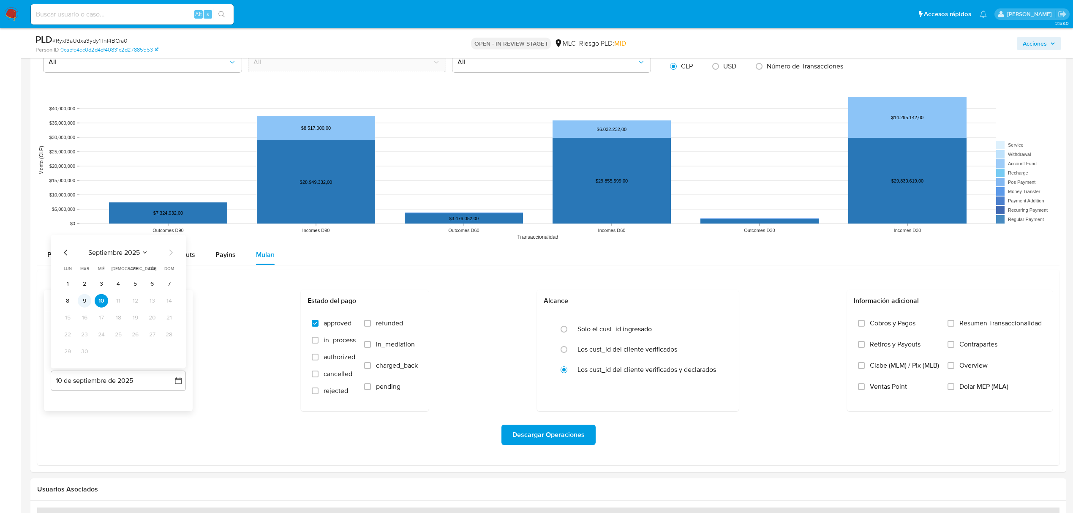
click at [85, 306] on button "9" at bounding box center [85, 301] width 14 height 14
click at [575, 431] on span "Descargar Operaciones" at bounding box center [548, 434] width 72 height 19
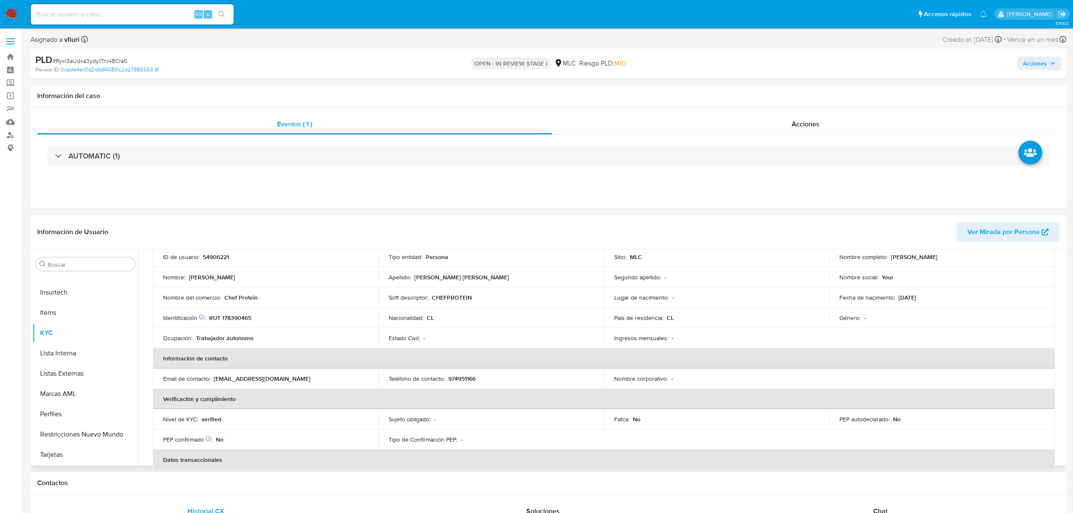
scroll to position [0, 0]
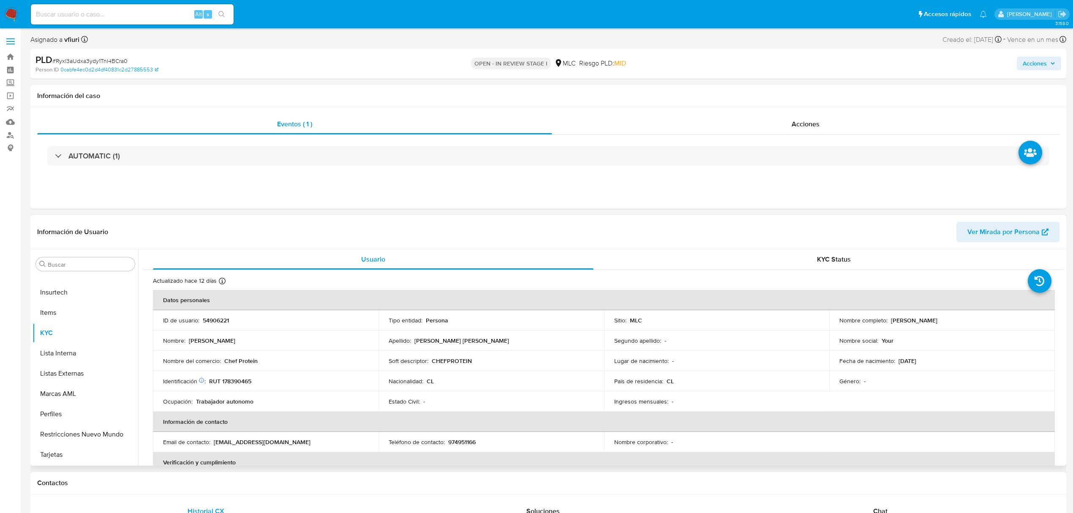
click at [217, 325] on td "ID de usuario : 54906221" at bounding box center [266, 320] width 226 height 20
click at [215, 320] on p "54906221" at bounding box center [216, 320] width 26 height 8
copy p "54906221"
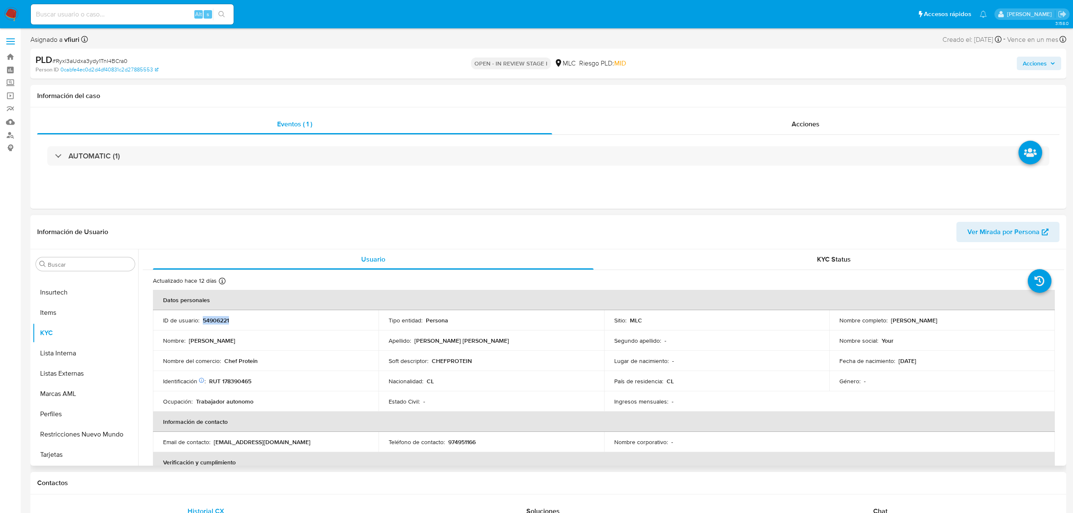
copy p "54906221"
click at [99, 59] on span "# Ryxl3aUdxa3ydy1TnI4BCra0" at bounding box center [89, 61] width 75 height 8
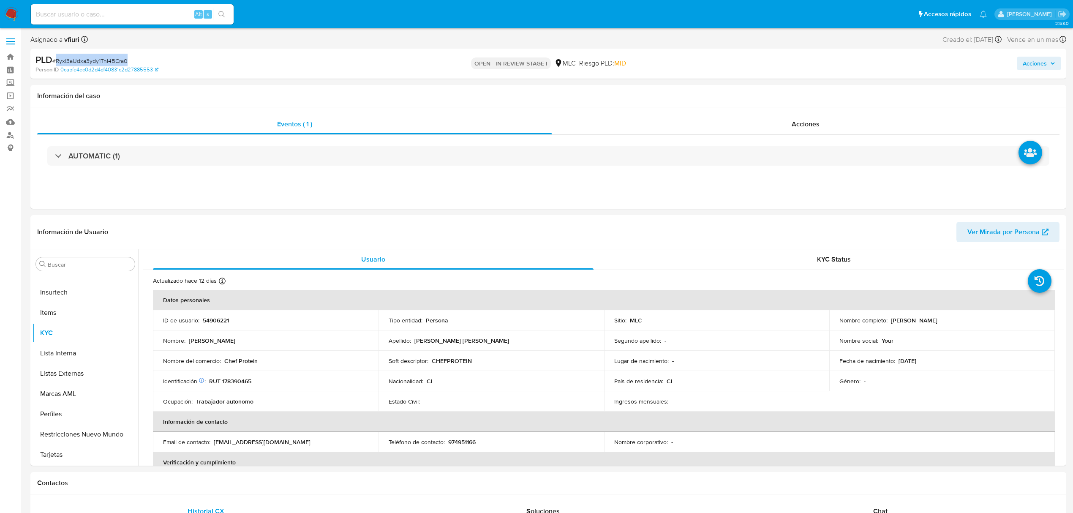
copy span "Ryxl3aUdxa3ydy1TnI4BCra0"
click at [238, 382] on p "RUT 178390465" at bounding box center [230, 381] width 42 height 8
copy p "178390465"
